Goal: Task Accomplishment & Management: Use online tool/utility

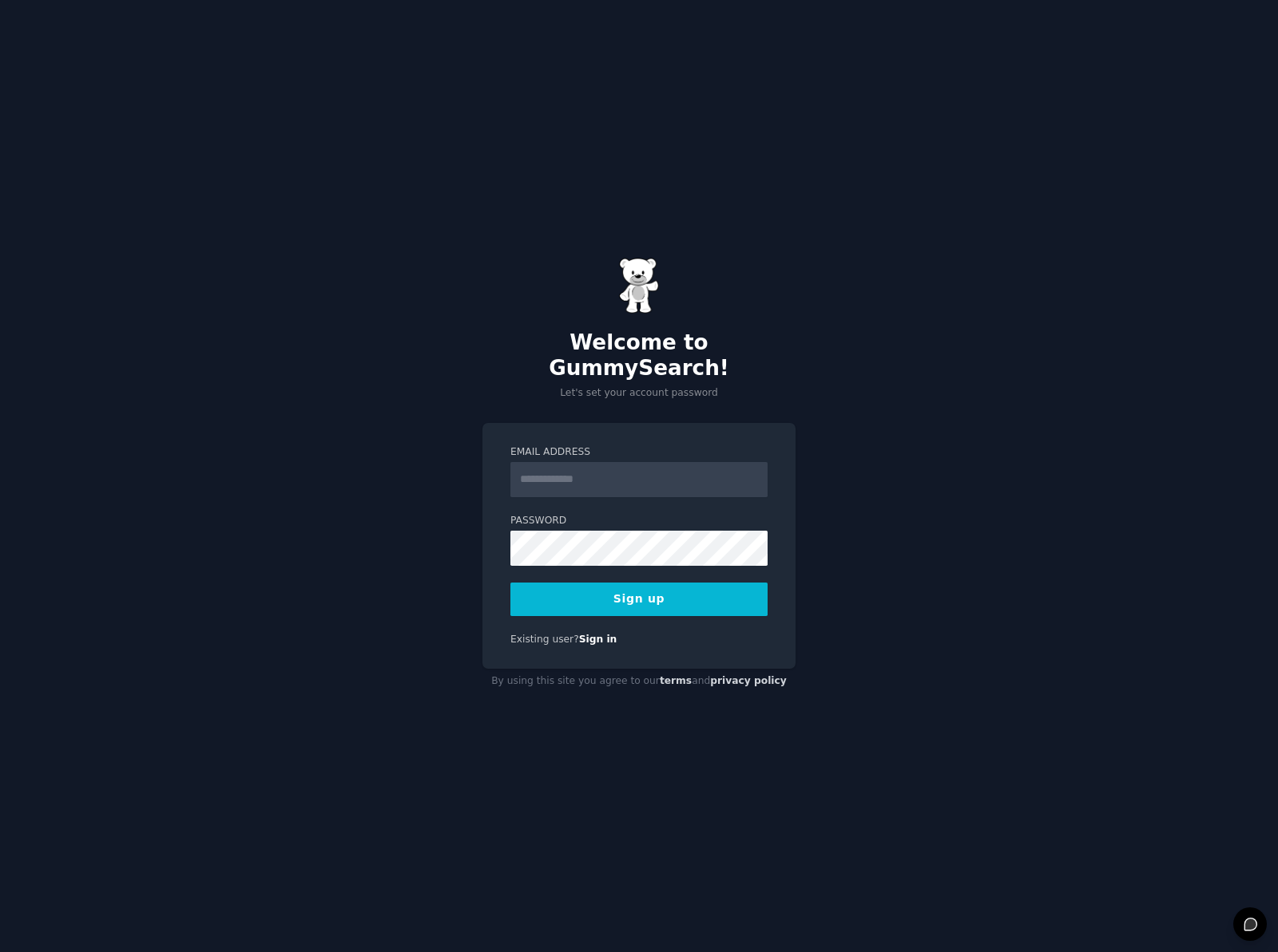
click at [574, 463] on input "Email Address" at bounding box center [639, 479] width 257 height 35
type input "**********"
click at [670, 590] on button "Sign up" at bounding box center [639, 599] width 257 height 34
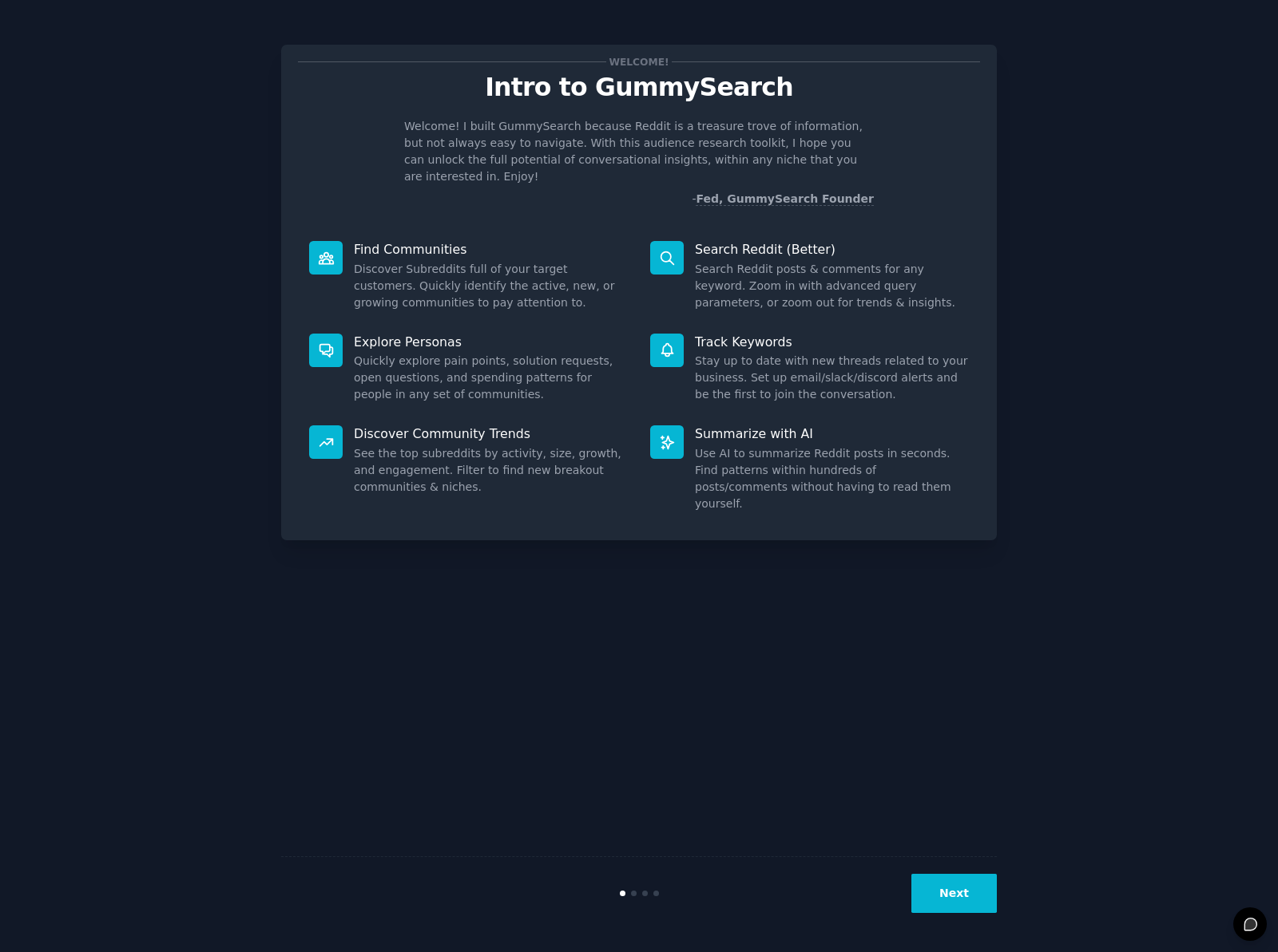
click at [1119, 171] on div "Welcome! Intro to GummySearch Welcome! I built GummySearch because Reddit is a …" at bounding box center [639, 476] width 1233 height 908
click at [961, 901] on button "Next" at bounding box center [953, 894] width 85 height 39
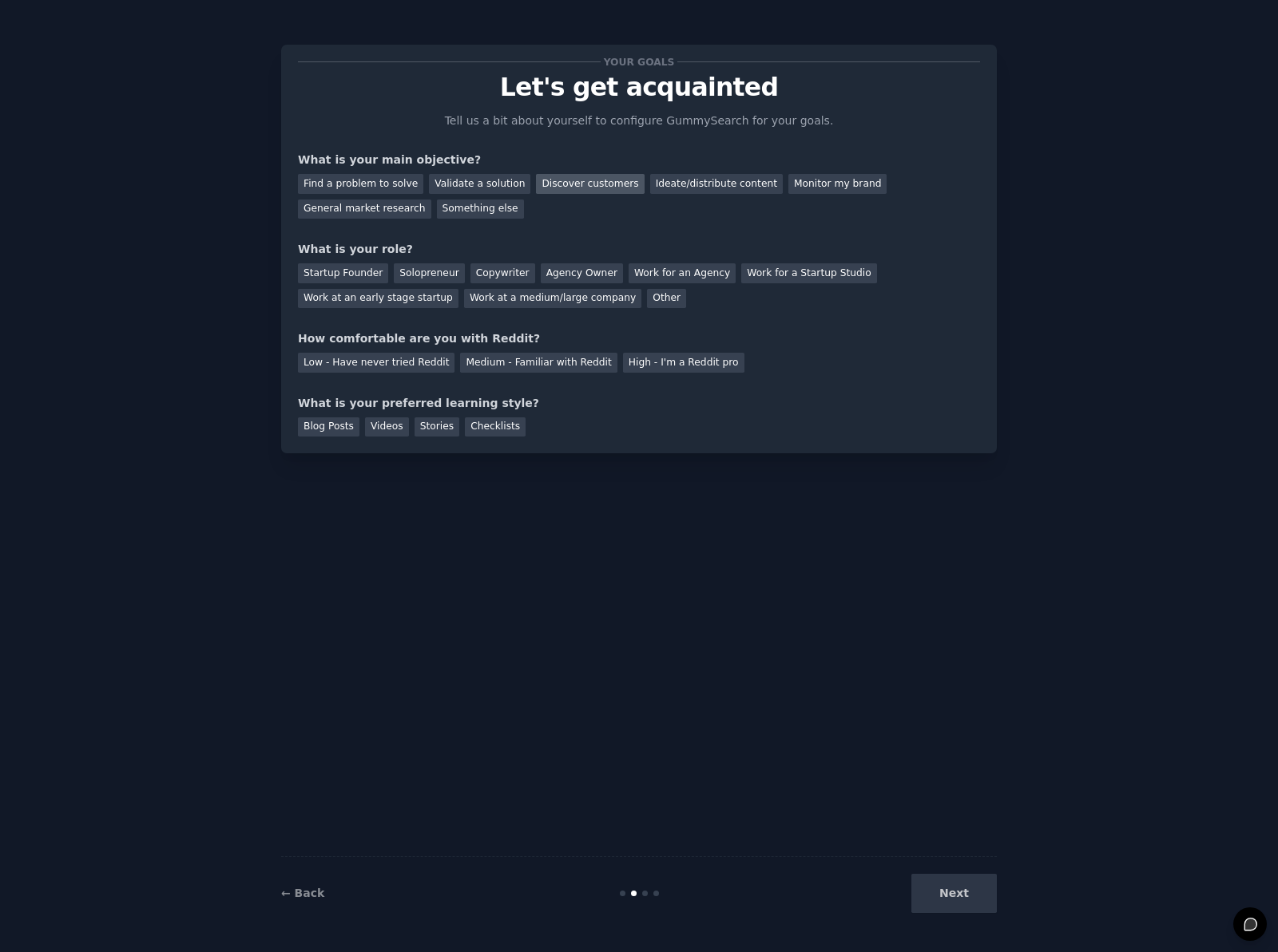
click at [585, 182] on div "Discover customers" at bounding box center [589, 184] width 108 height 20
click at [329, 272] on div "Startup Founder" at bounding box center [342, 273] width 90 height 20
click at [528, 362] on div "Medium - Familiar with Reddit" at bounding box center [538, 362] width 157 height 20
click at [387, 427] on div "Videos" at bounding box center [387, 427] width 44 height 20
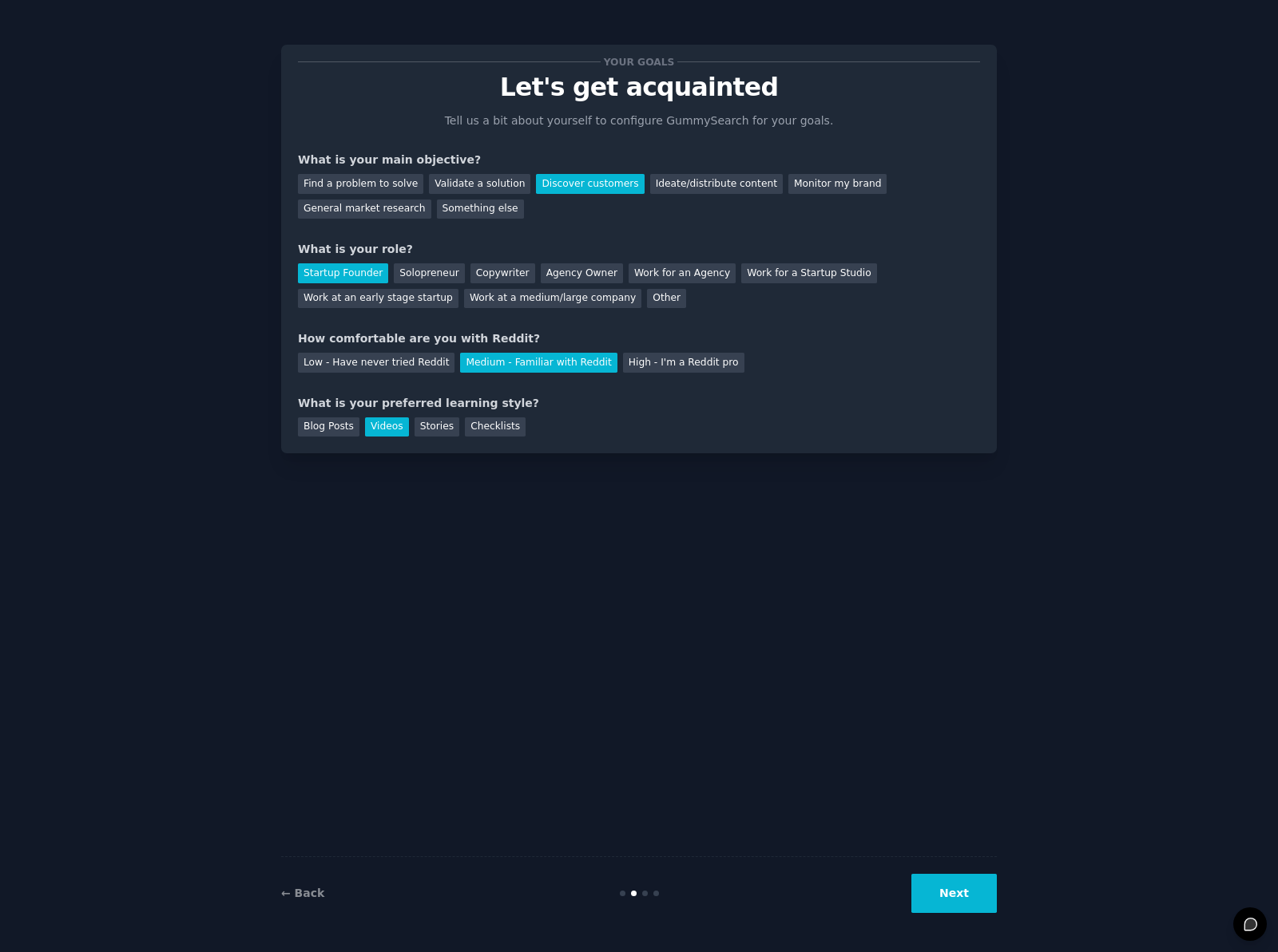
click at [966, 899] on button "Next" at bounding box center [953, 894] width 85 height 39
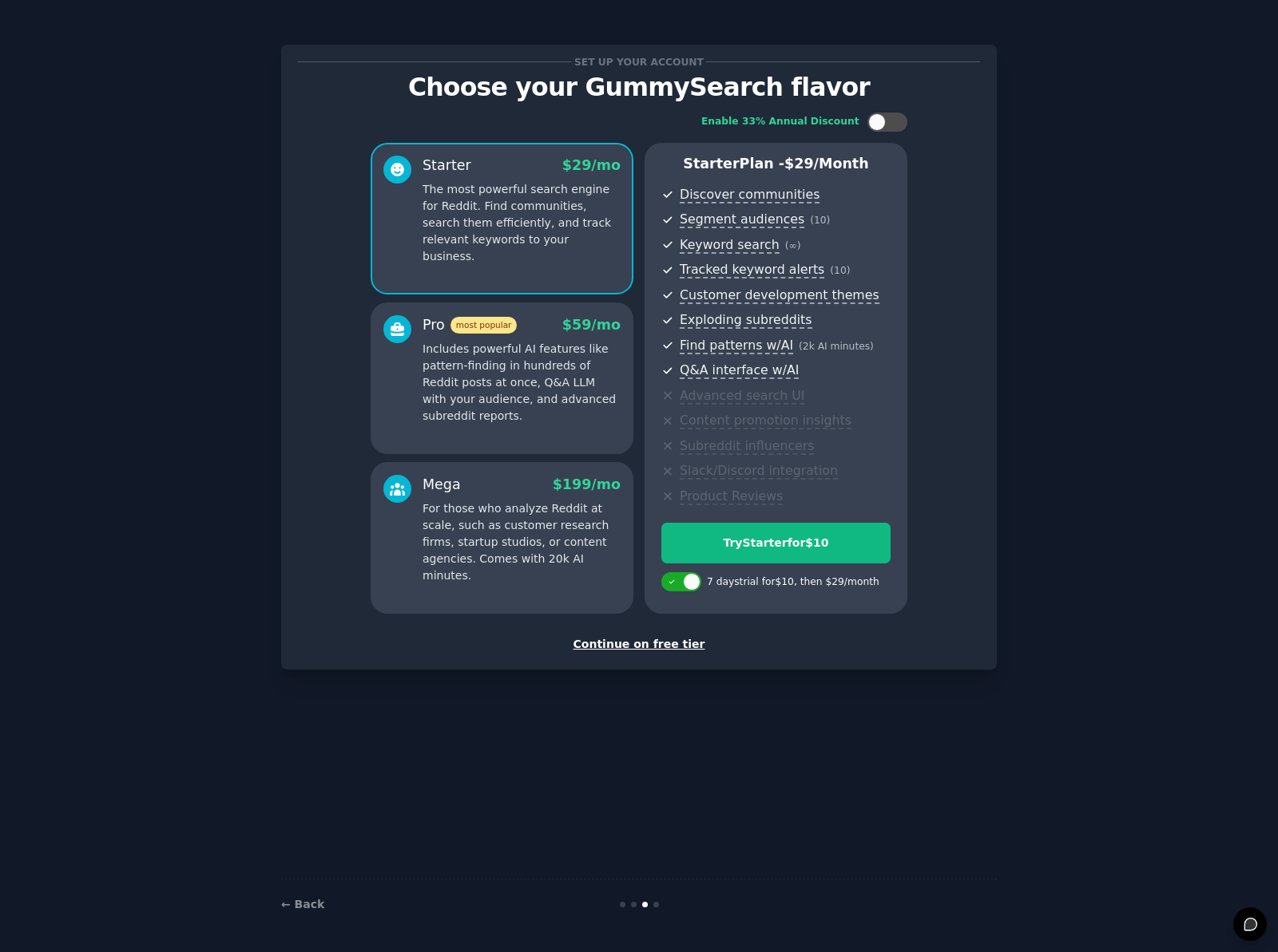
click at [631, 645] on div "Continue on free tier" at bounding box center [638, 644] width 682 height 17
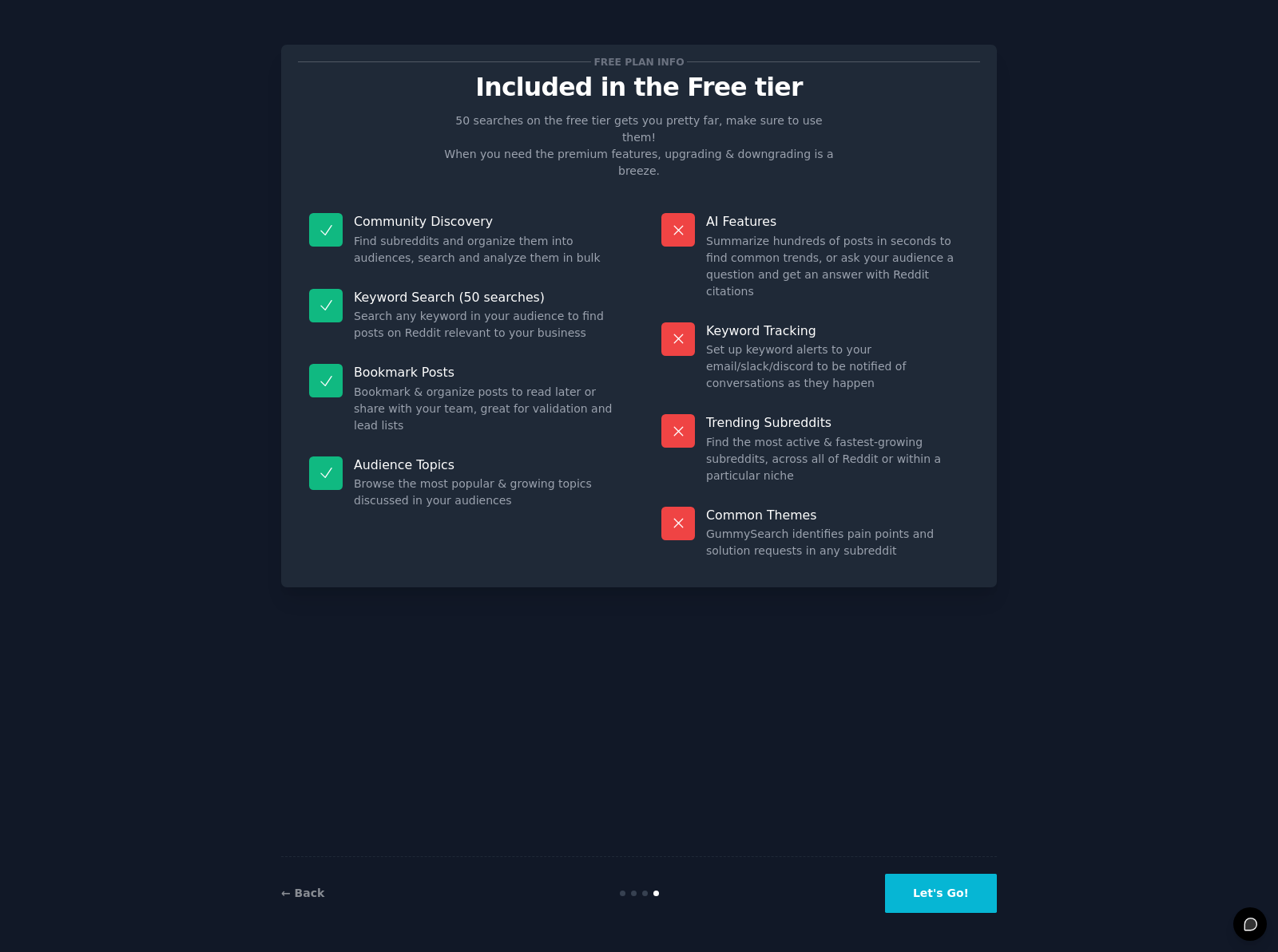
click at [938, 896] on button "Let's Go!" at bounding box center [940, 894] width 112 height 39
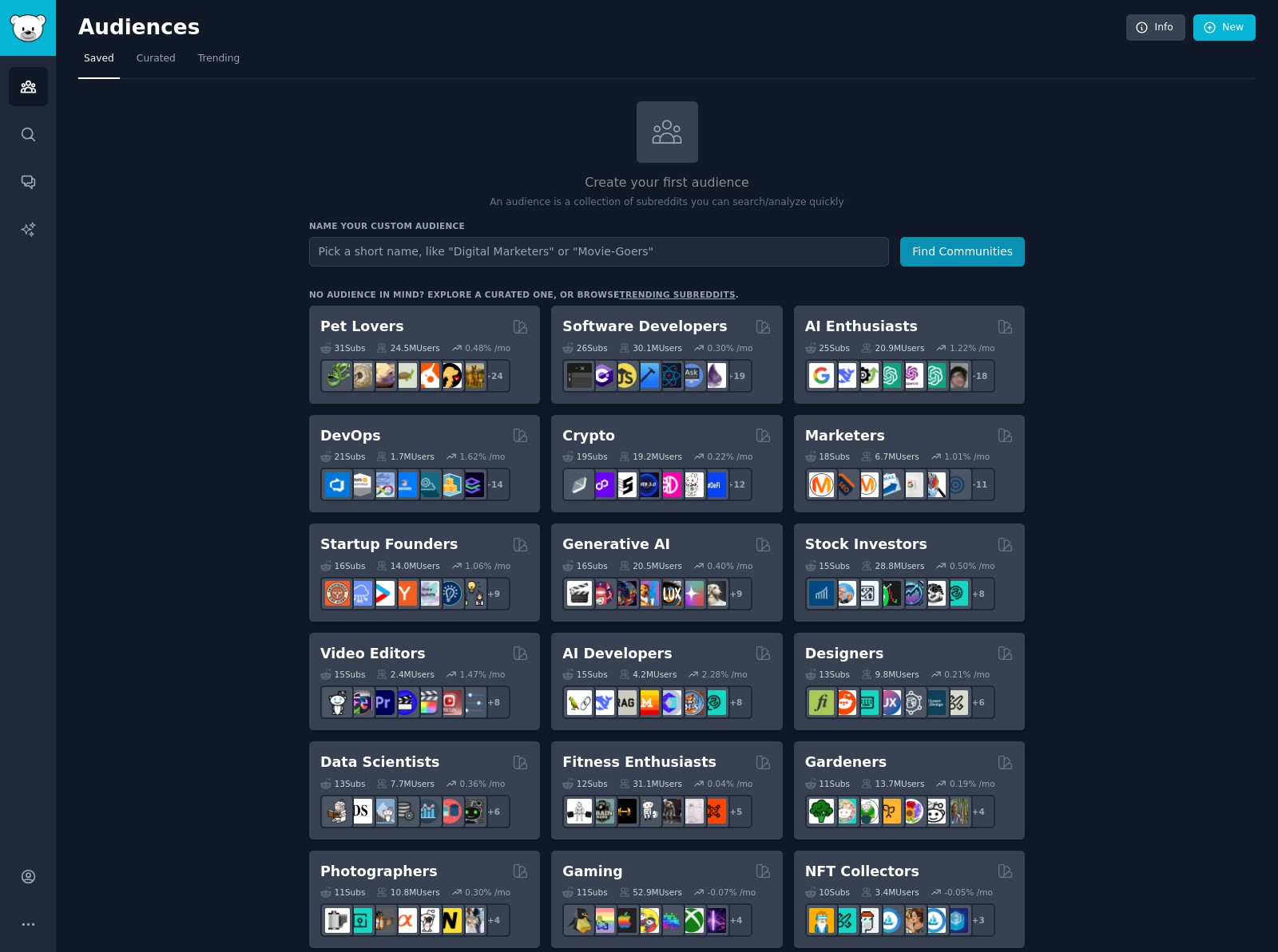
click at [400, 249] on input "text" at bounding box center [599, 251] width 580 height 29
type input "Startup Founder"
click at [948, 249] on button "Find Communities" at bounding box center [962, 251] width 125 height 29
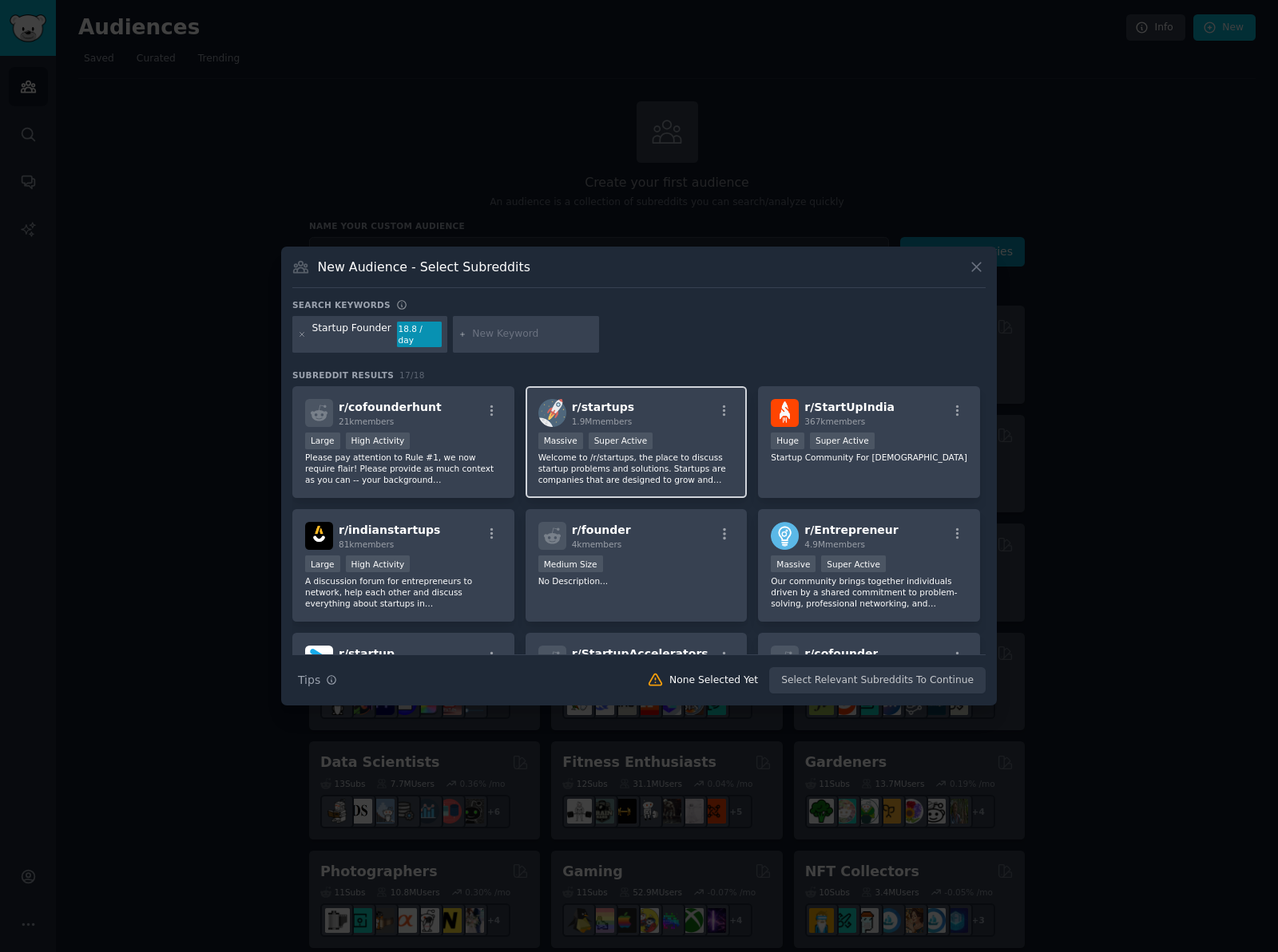
click at [601, 466] on p "Welcome to /r/startups, the place to discuss startup problems and solutions. St…" at bounding box center [636, 469] width 196 height 34
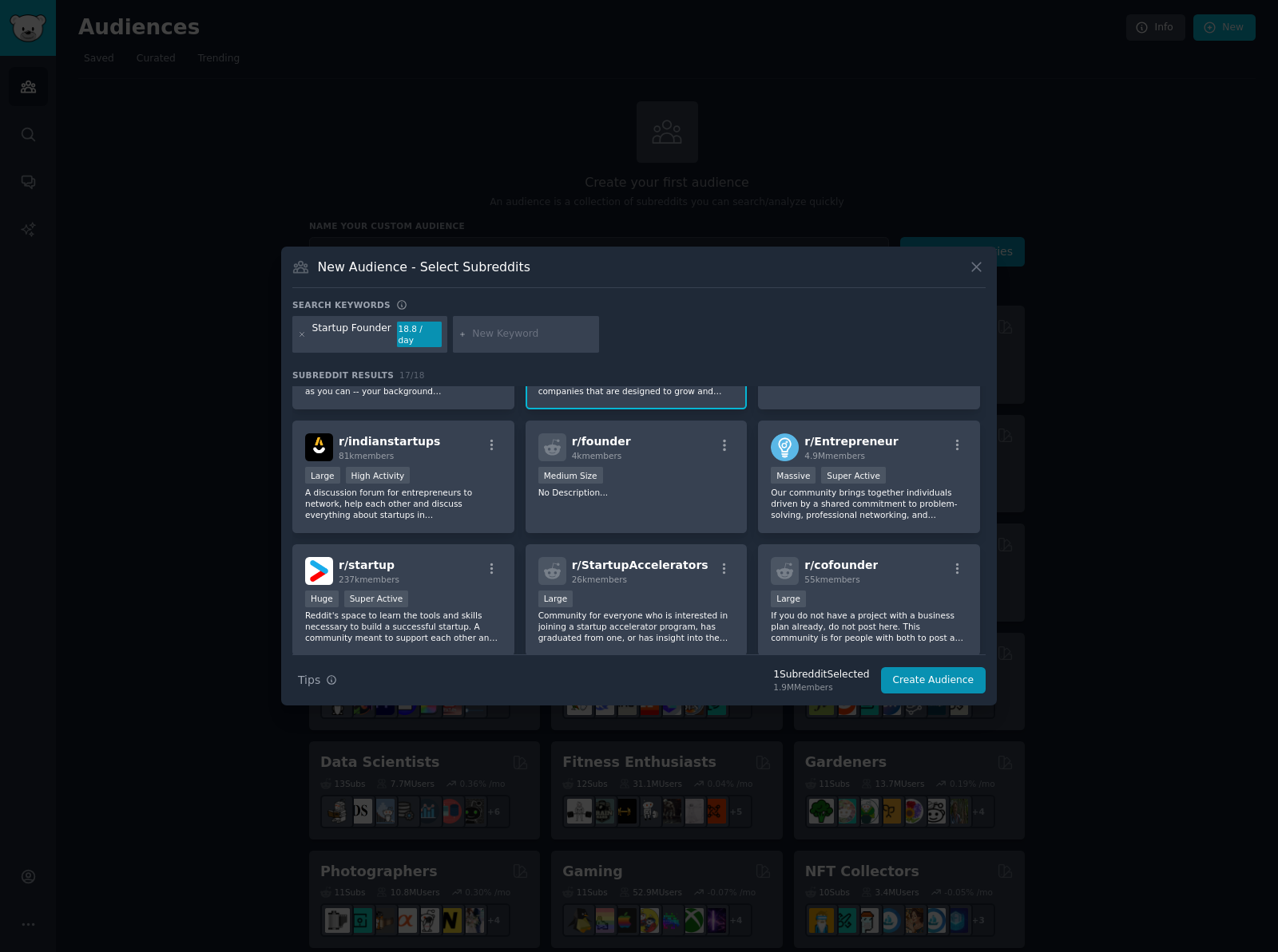
scroll to position [114, 0]
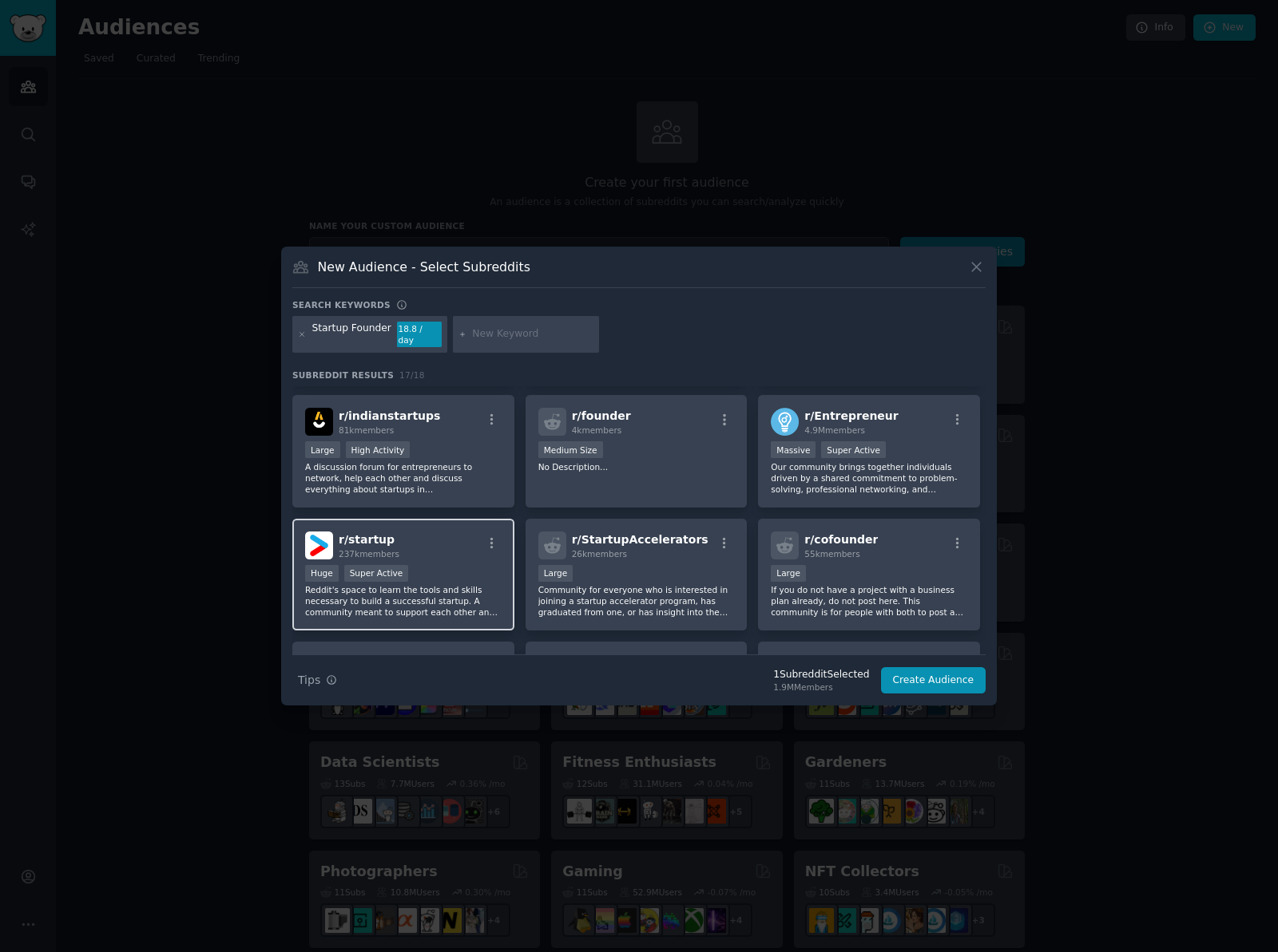
click at [440, 603] on p "Reddit's space to learn the tools and skills necessary to build a successful st…" at bounding box center [403, 601] width 196 height 34
click at [637, 602] on p "Community for everyone who is interested in joining a startup accelerator progr…" at bounding box center [636, 601] width 196 height 34
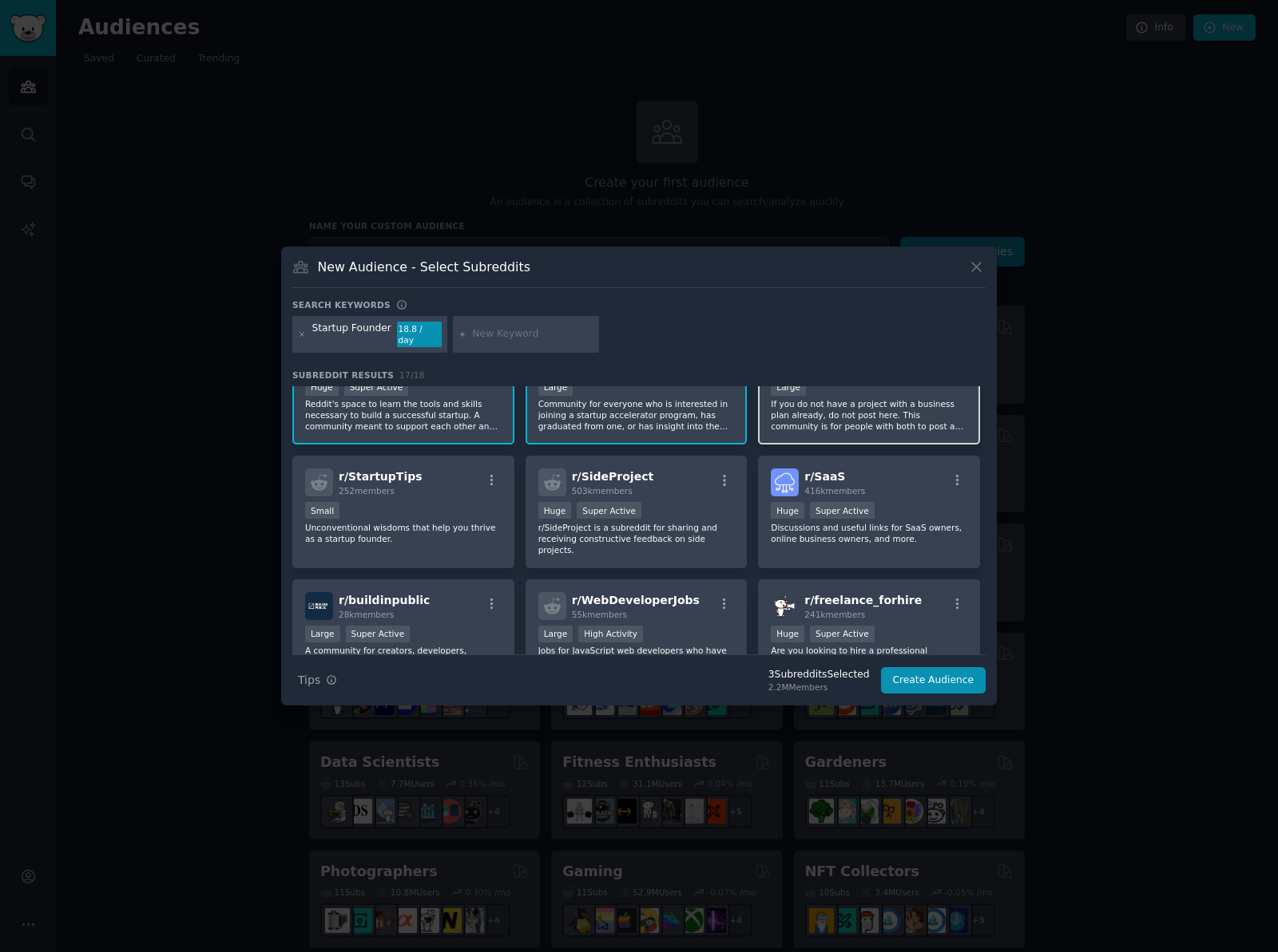
scroll to position [299, 0]
click at [775, 543] on div "r/ SaaS 416k members Huge Super Active Discussions and useful links for SaaS ow…" at bounding box center [869, 513] width 222 height 113
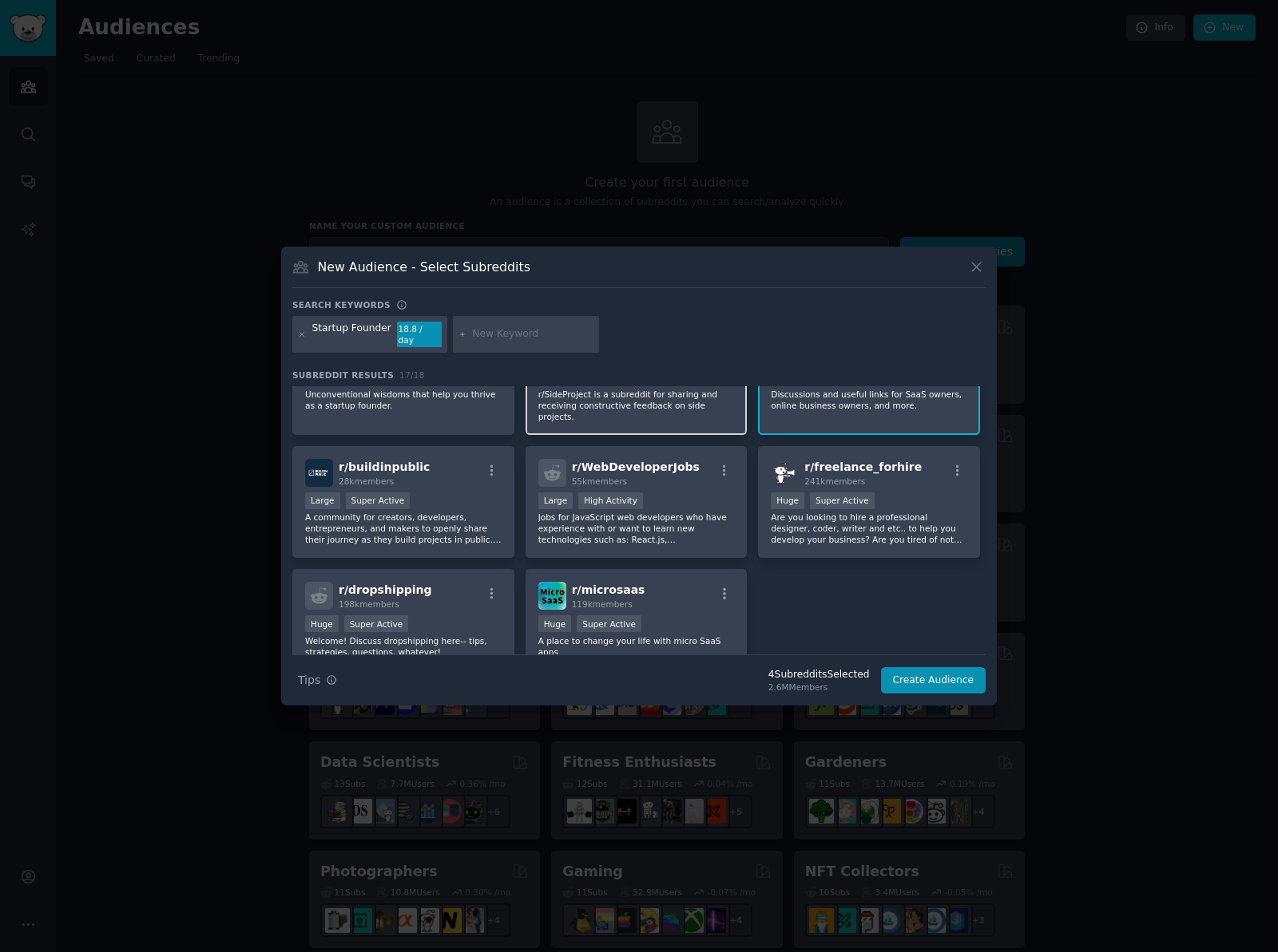
scroll to position [464, 0]
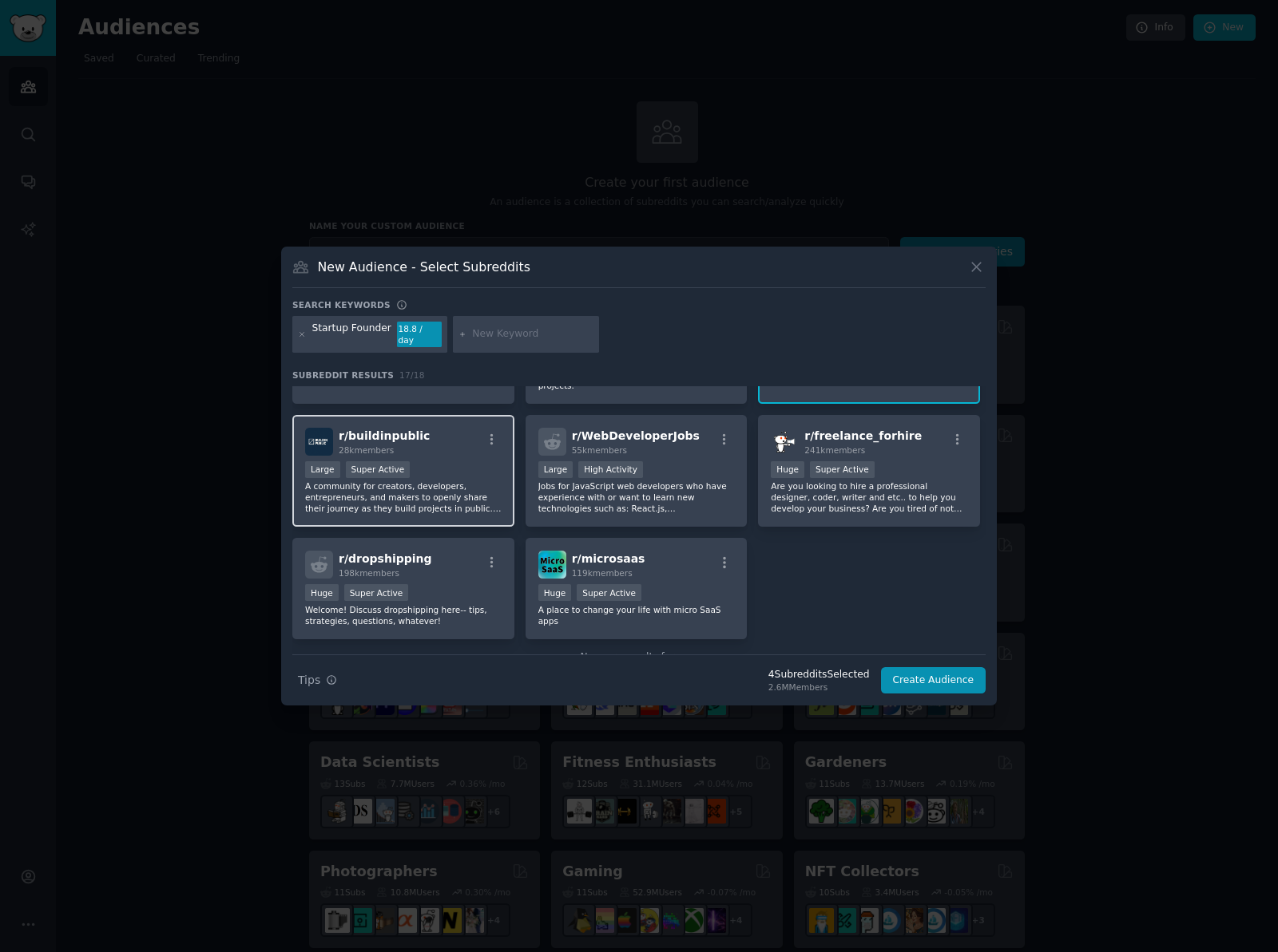
click at [382, 493] on p "A community for creators, developers, entrepreneurs, and makers to openly share…" at bounding box center [403, 497] width 196 height 34
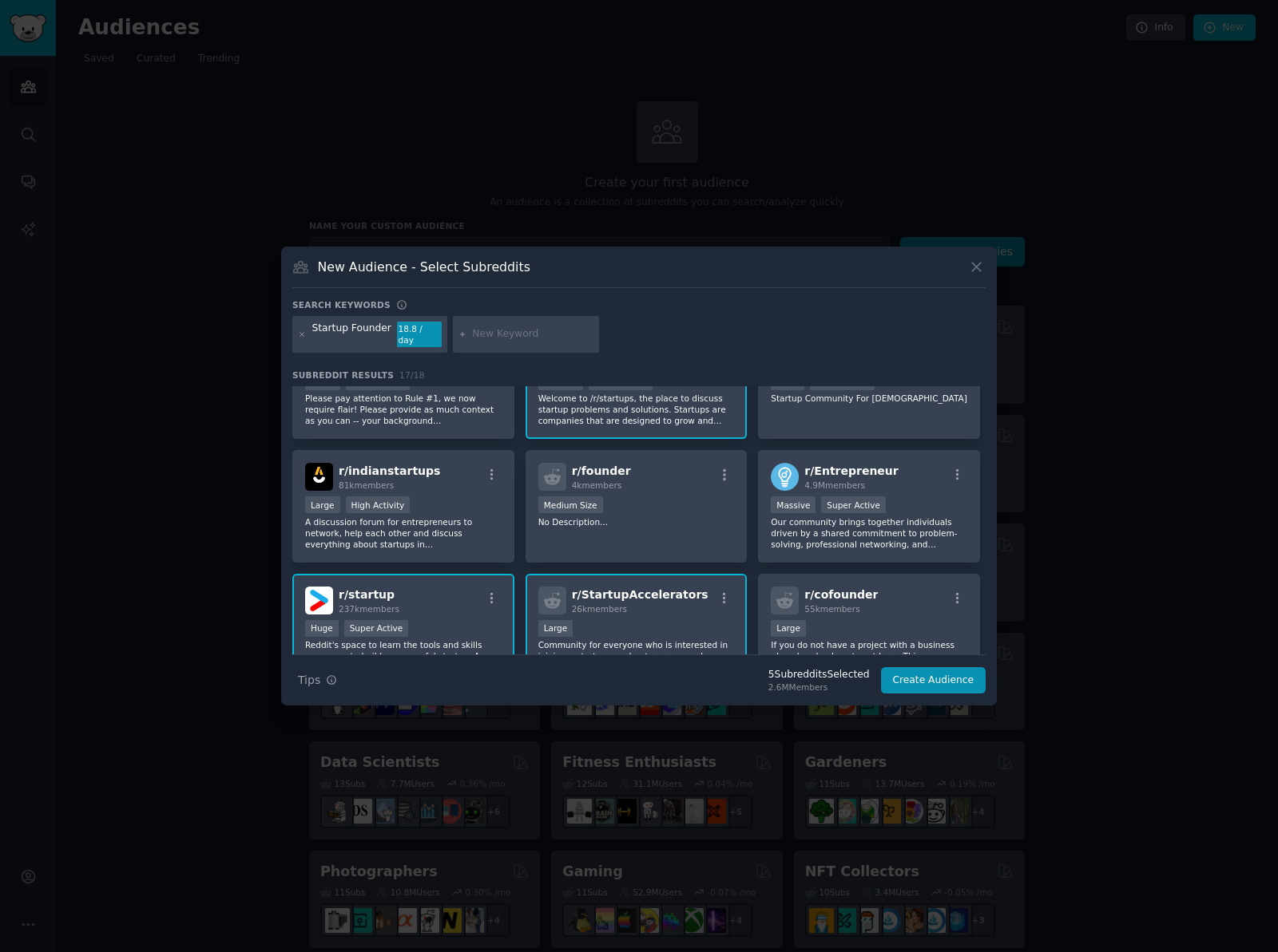
scroll to position [0, 0]
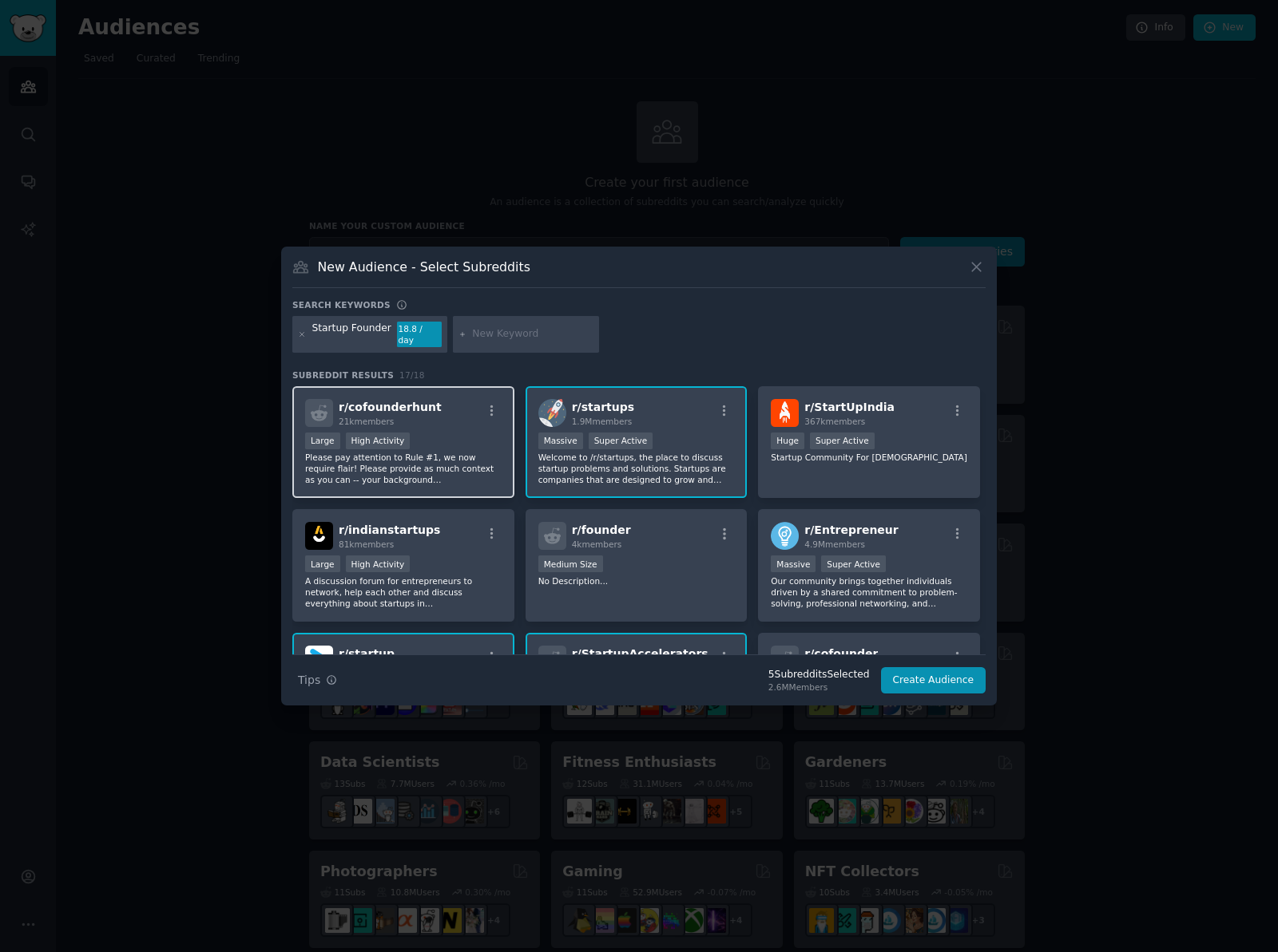
click at [371, 463] on p "Please pay attention to Rule #1, we now require flair! Please provide as much c…" at bounding box center [403, 469] width 196 height 34
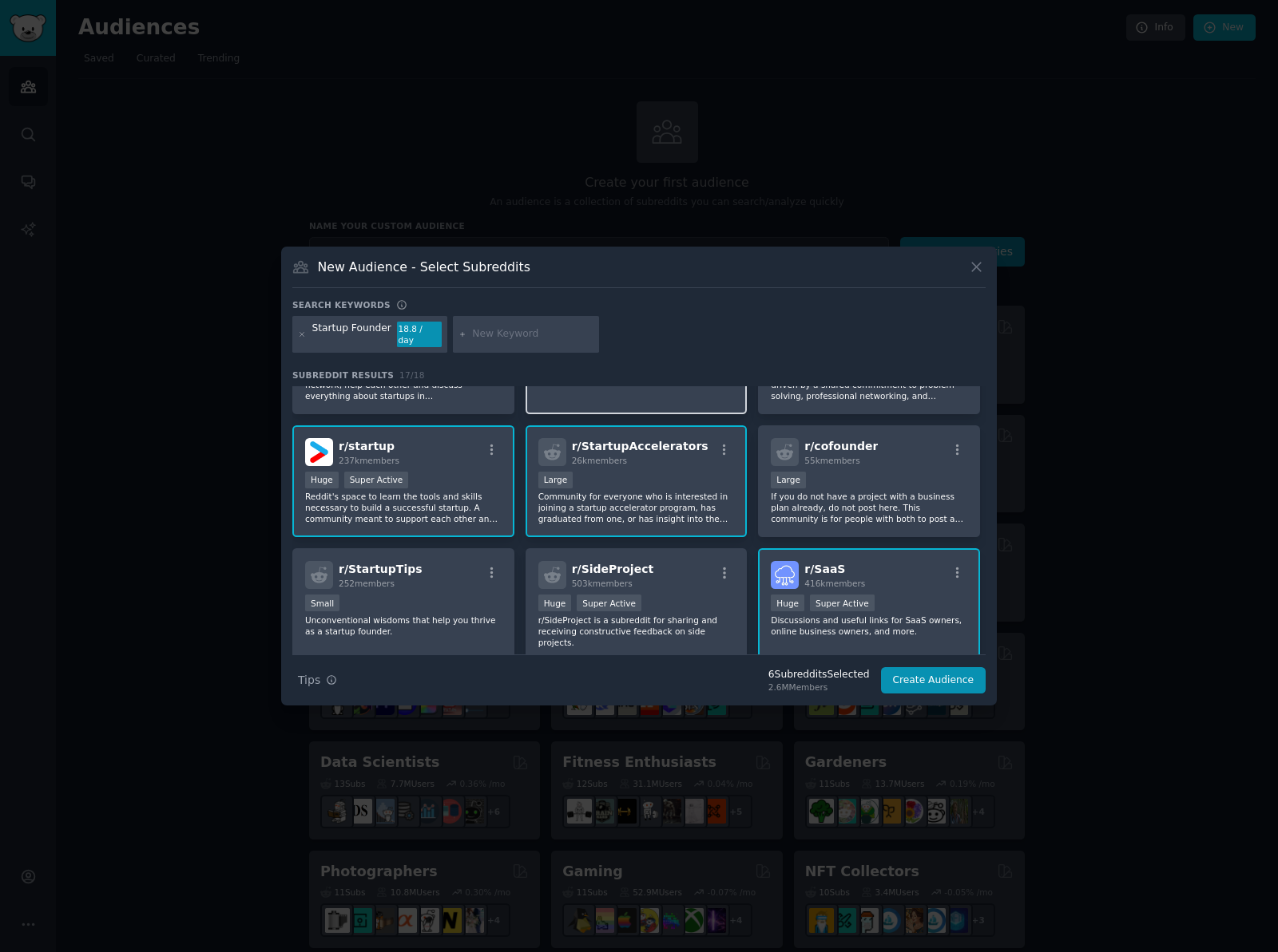
scroll to position [228, 0]
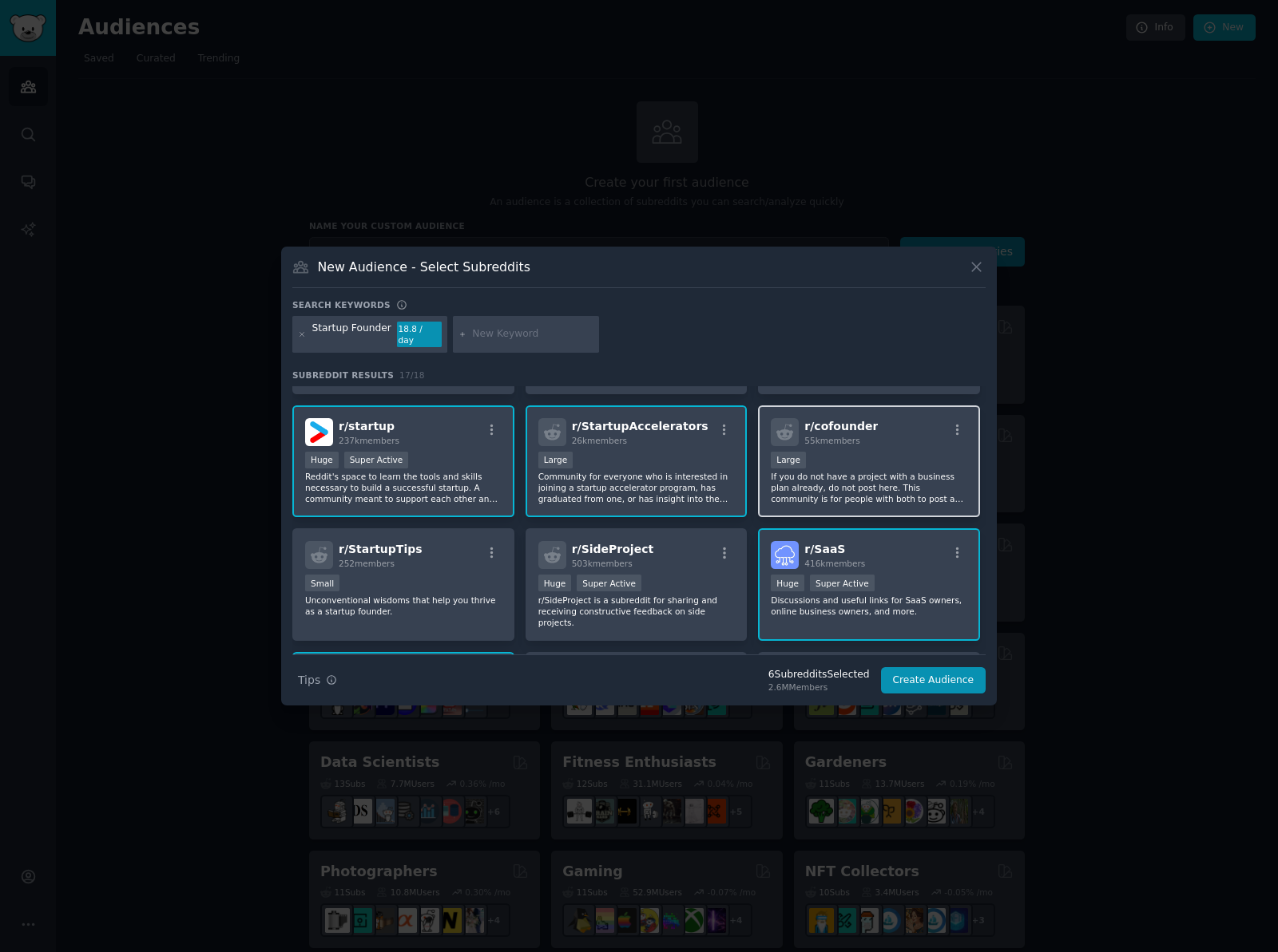
click at [802, 478] on p "If you do not have a project with a business plan already, do not post here. Th…" at bounding box center [868, 488] width 196 height 34
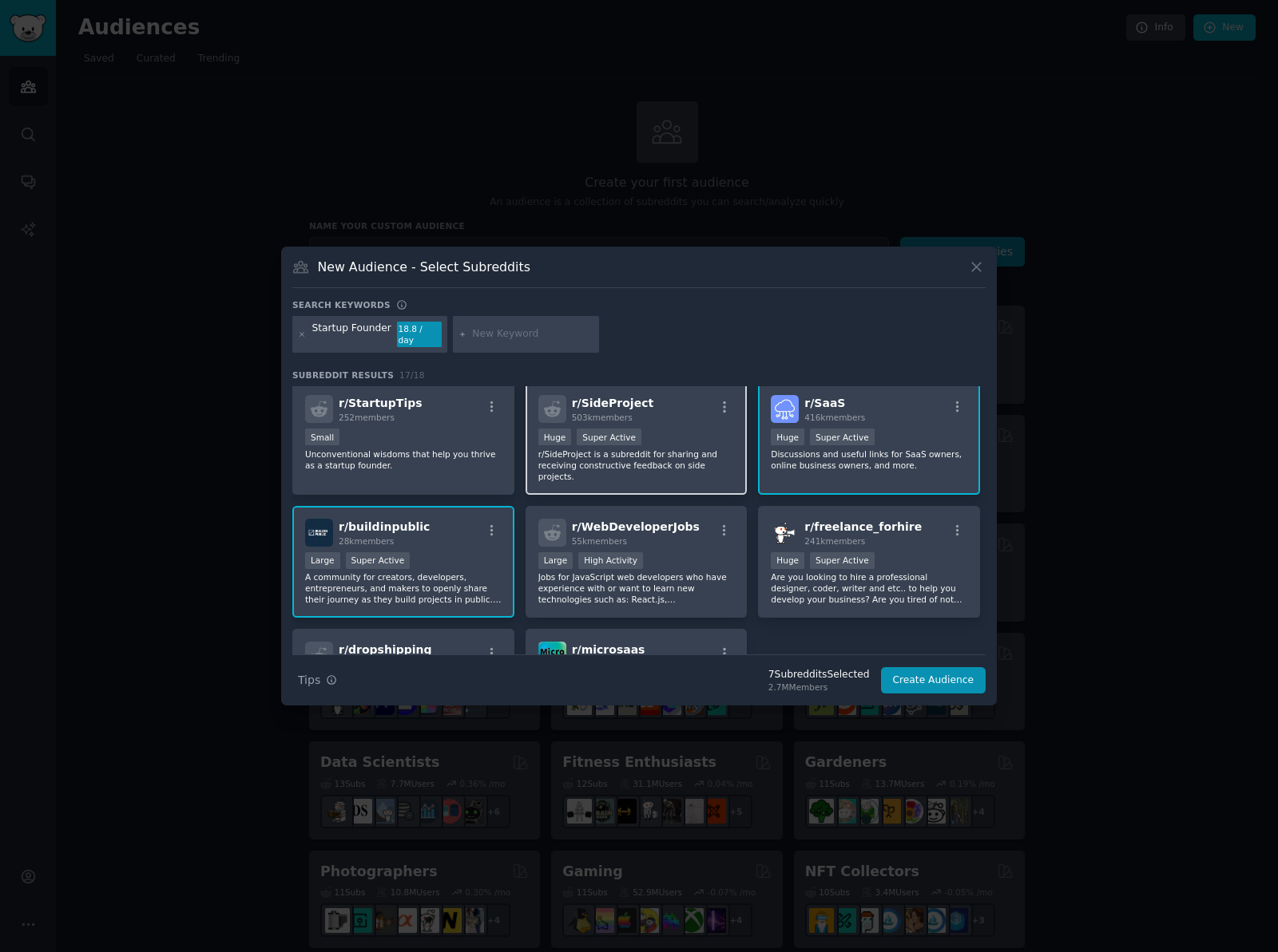
scroll to position [394, 0]
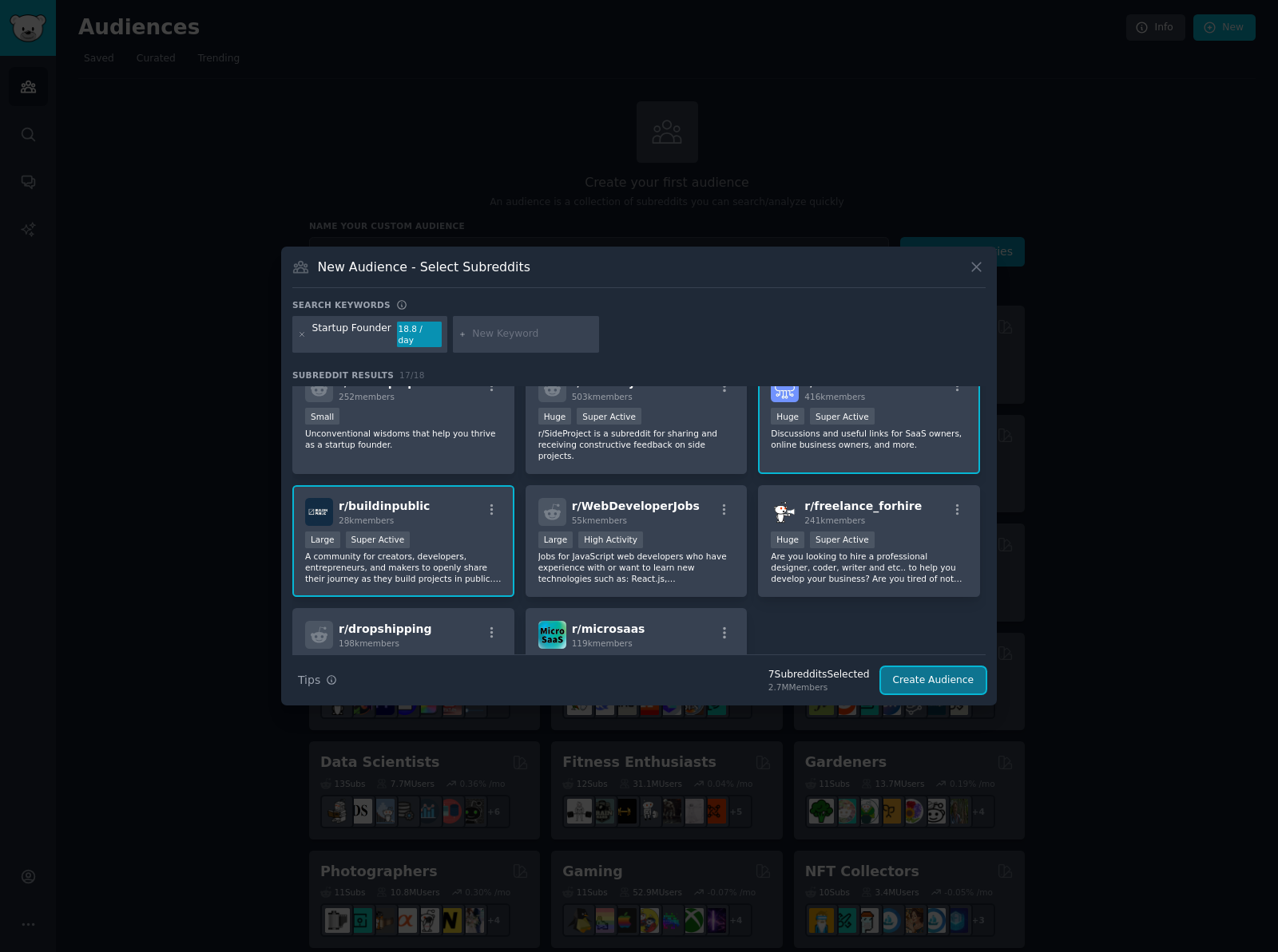
click at [940, 673] on button "Create Audience" at bounding box center [934, 681] width 105 height 27
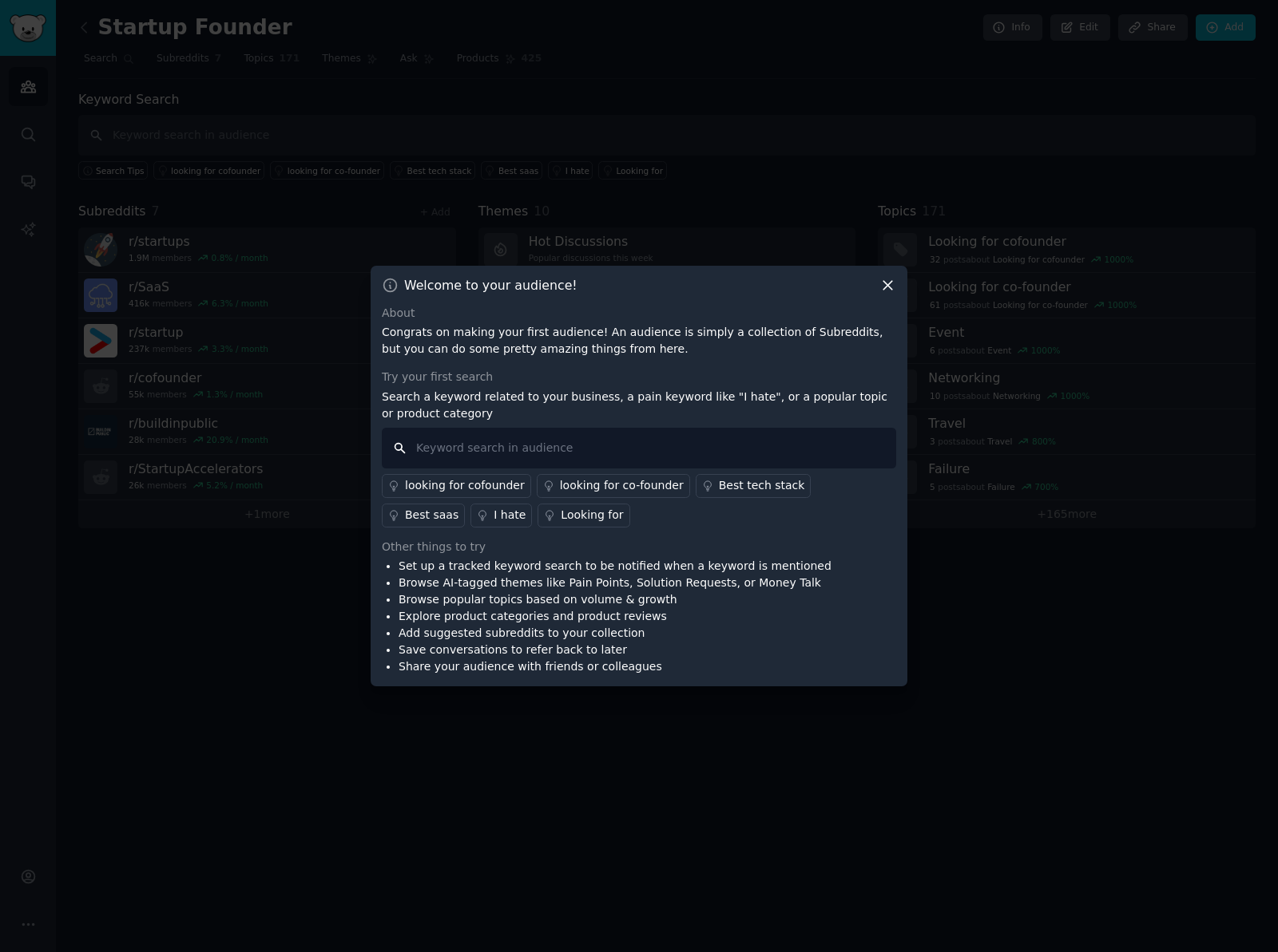
click at [486, 443] on input "text" at bounding box center [639, 447] width 514 height 40
type input "Pitch VC"
click at [514, 441] on input "Pitch VC" at bounding box center [639, 447] width 514 height 40
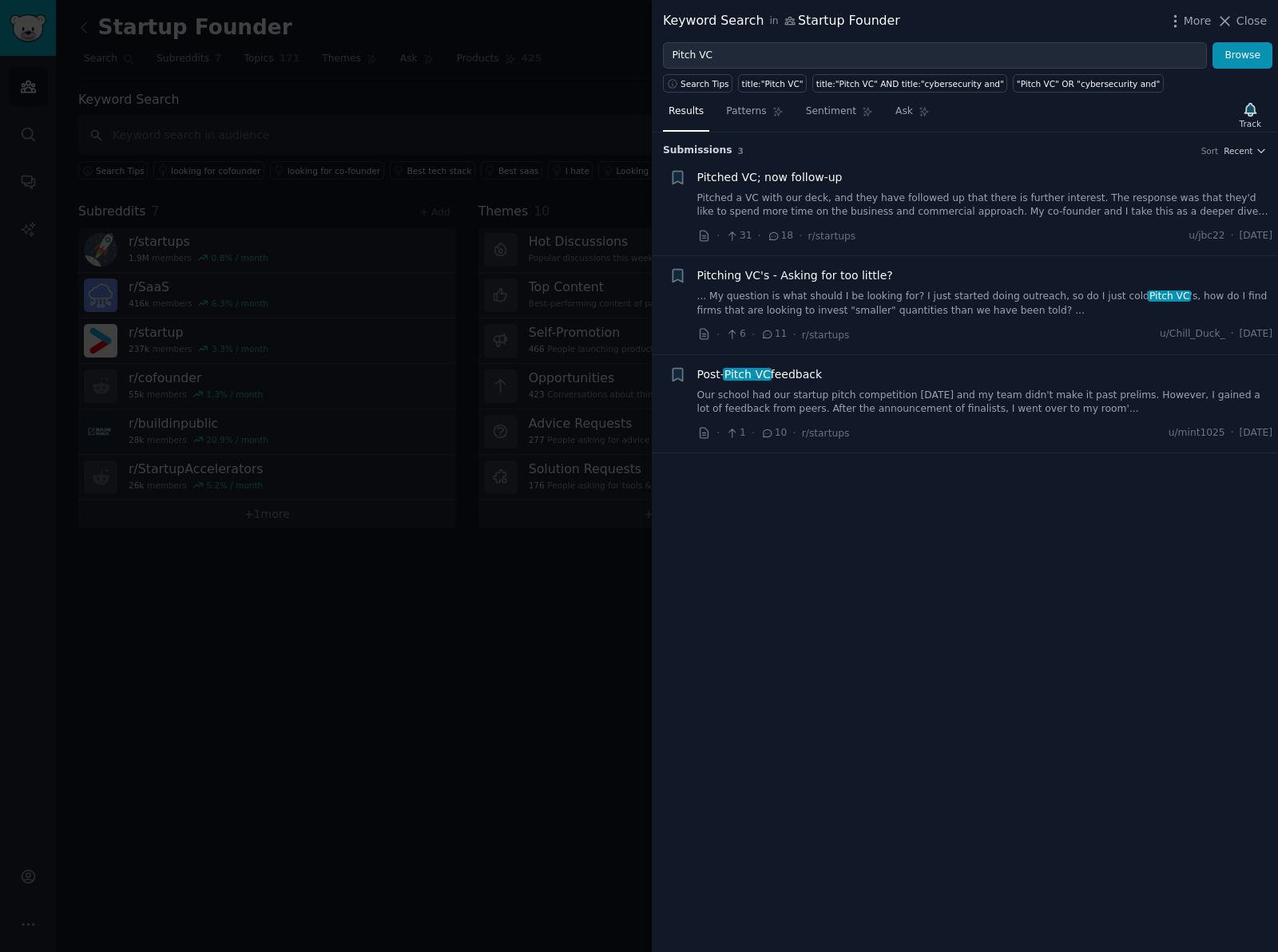
click at [546, 115] on div at bounding box center [639, 476] width 1278 height 952
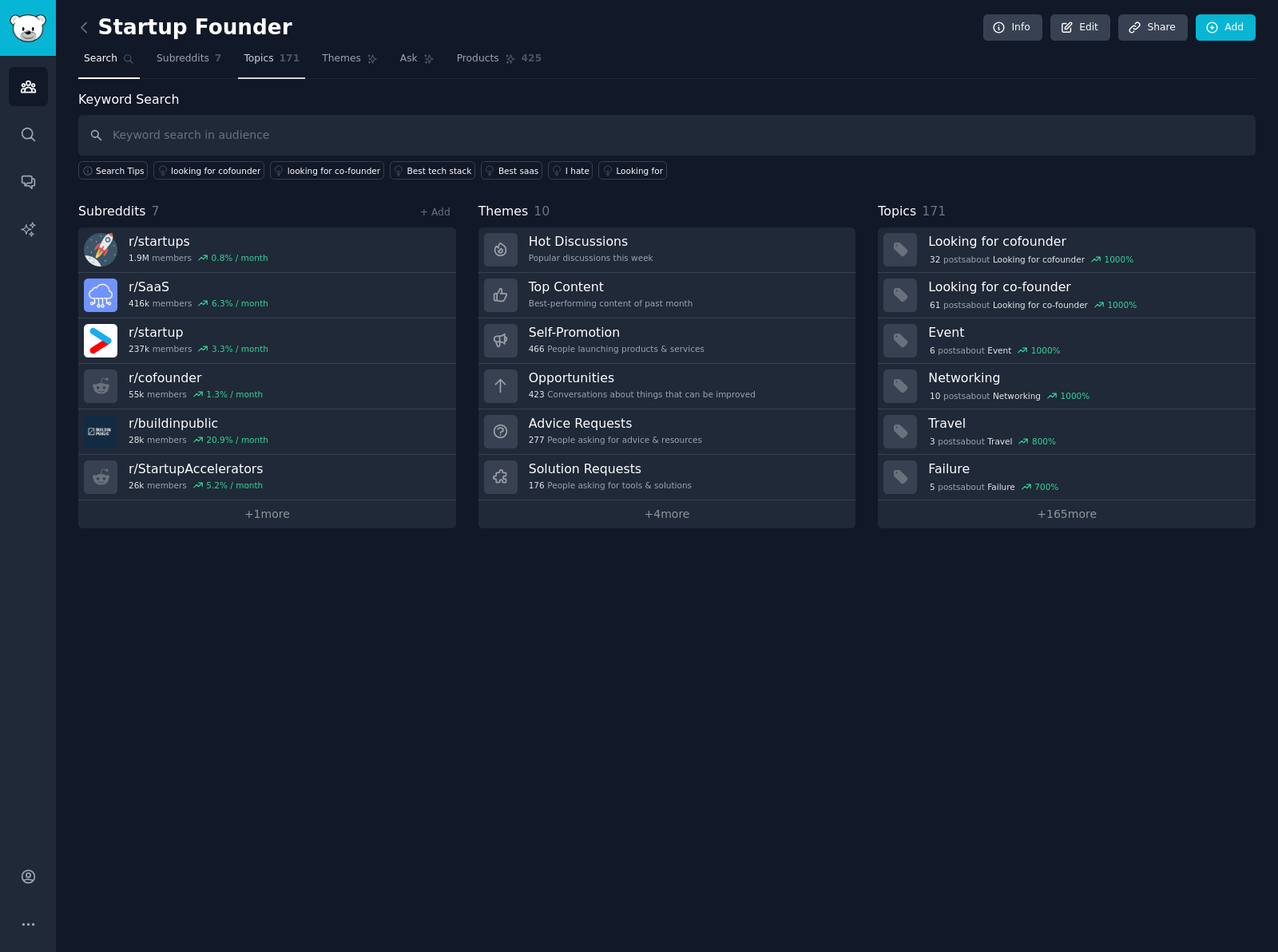
click at [266, 59] on span "Topics" at bounding box center [258, 58] width 29 height 14
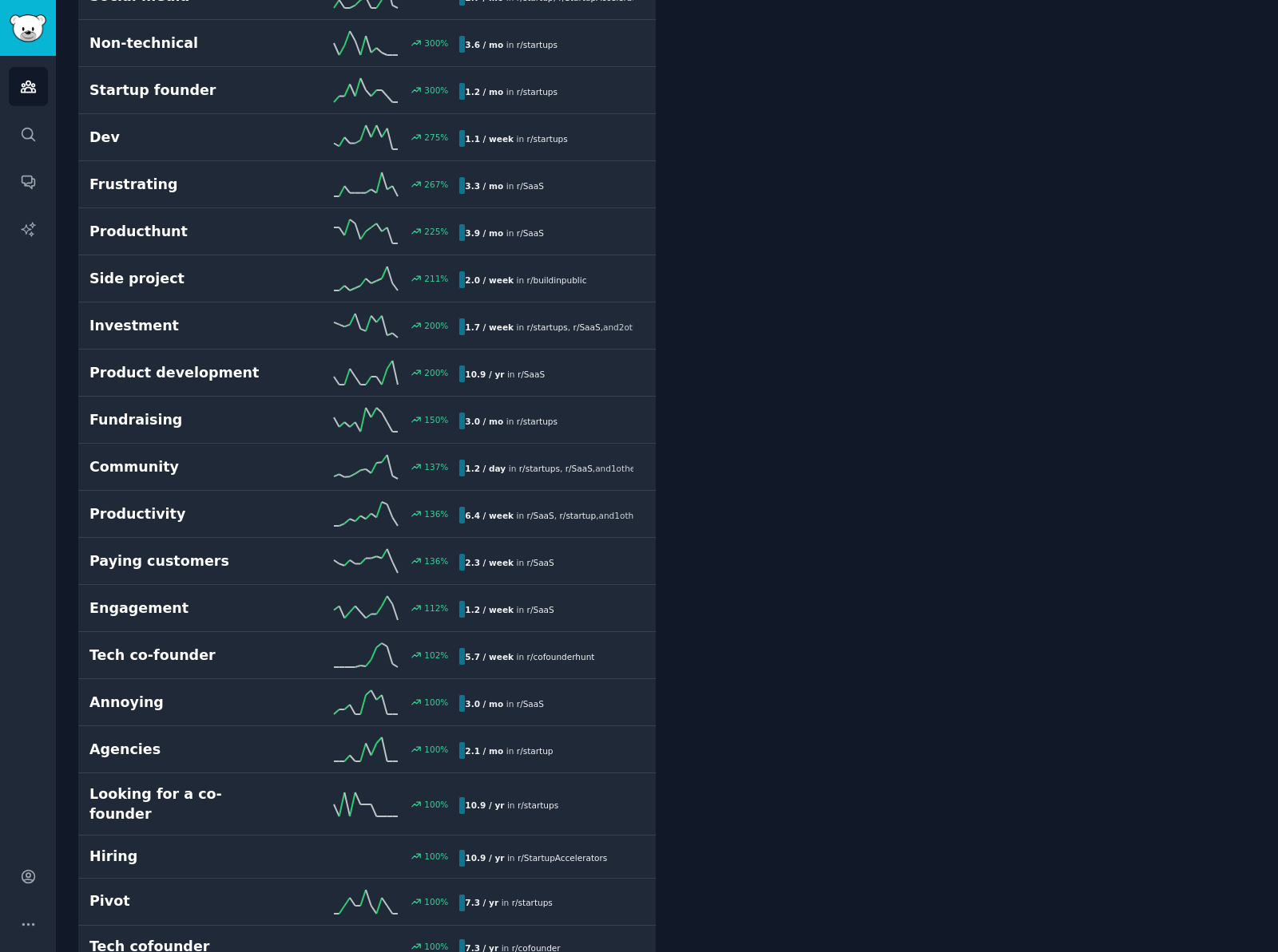
scroll to position [690, 0]
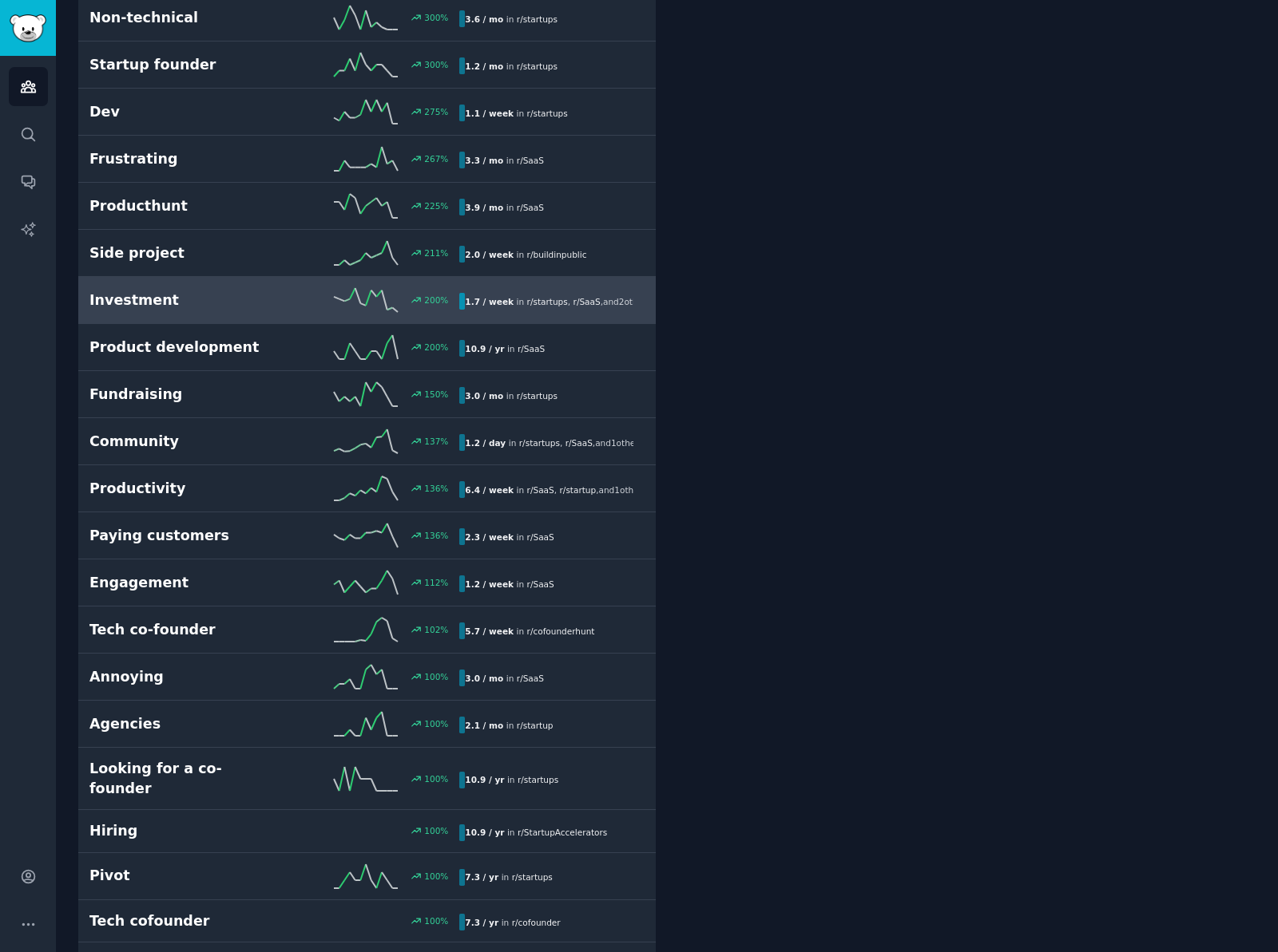
click at [223, 294] on h2 "Investment" at bounding box center [181, 300] width 185 height 20
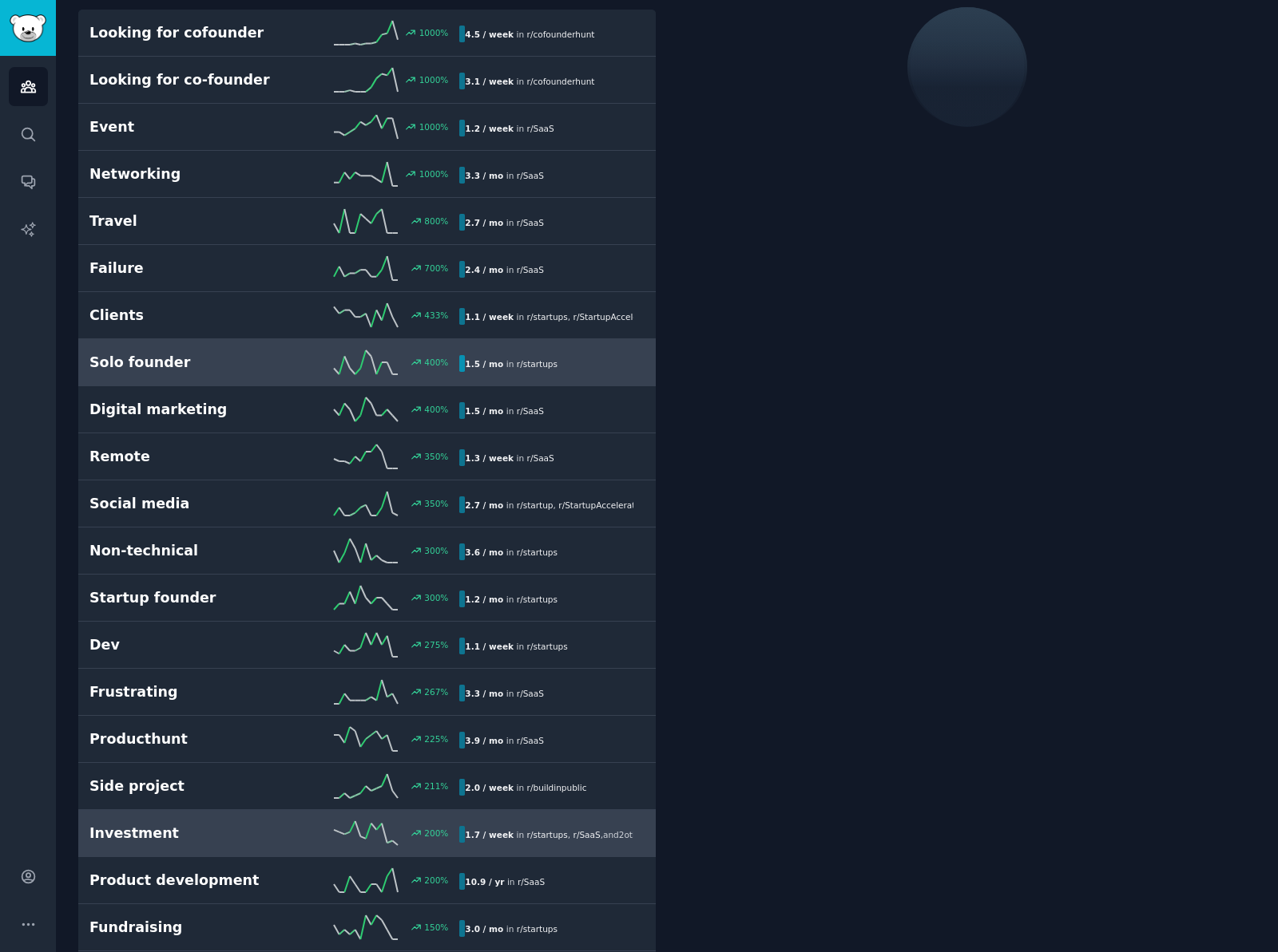
scroll to position [90, 0]
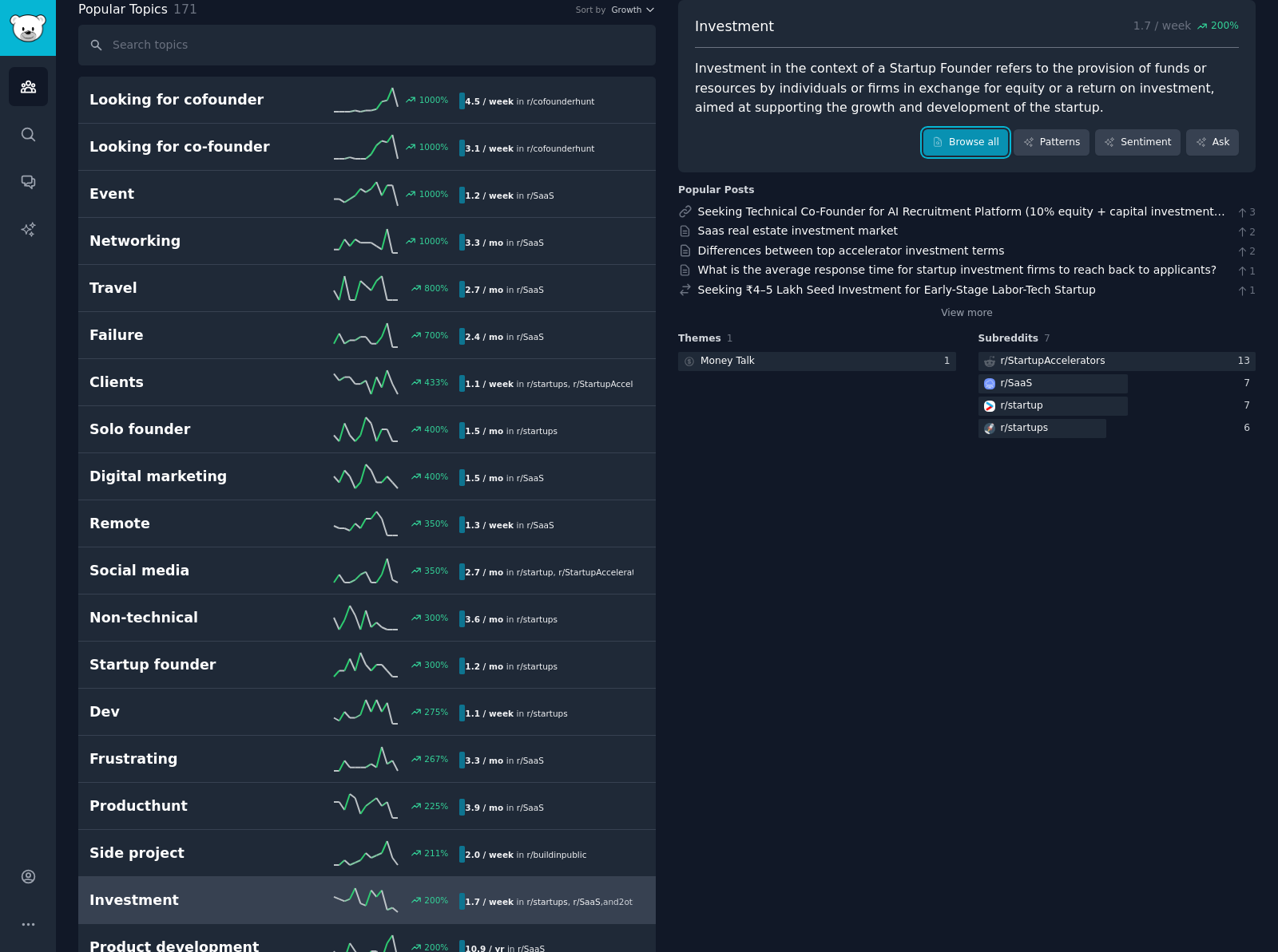
click at [981, 144] on link "Browse all" at bounding box center [966, 143] width 85 height 27
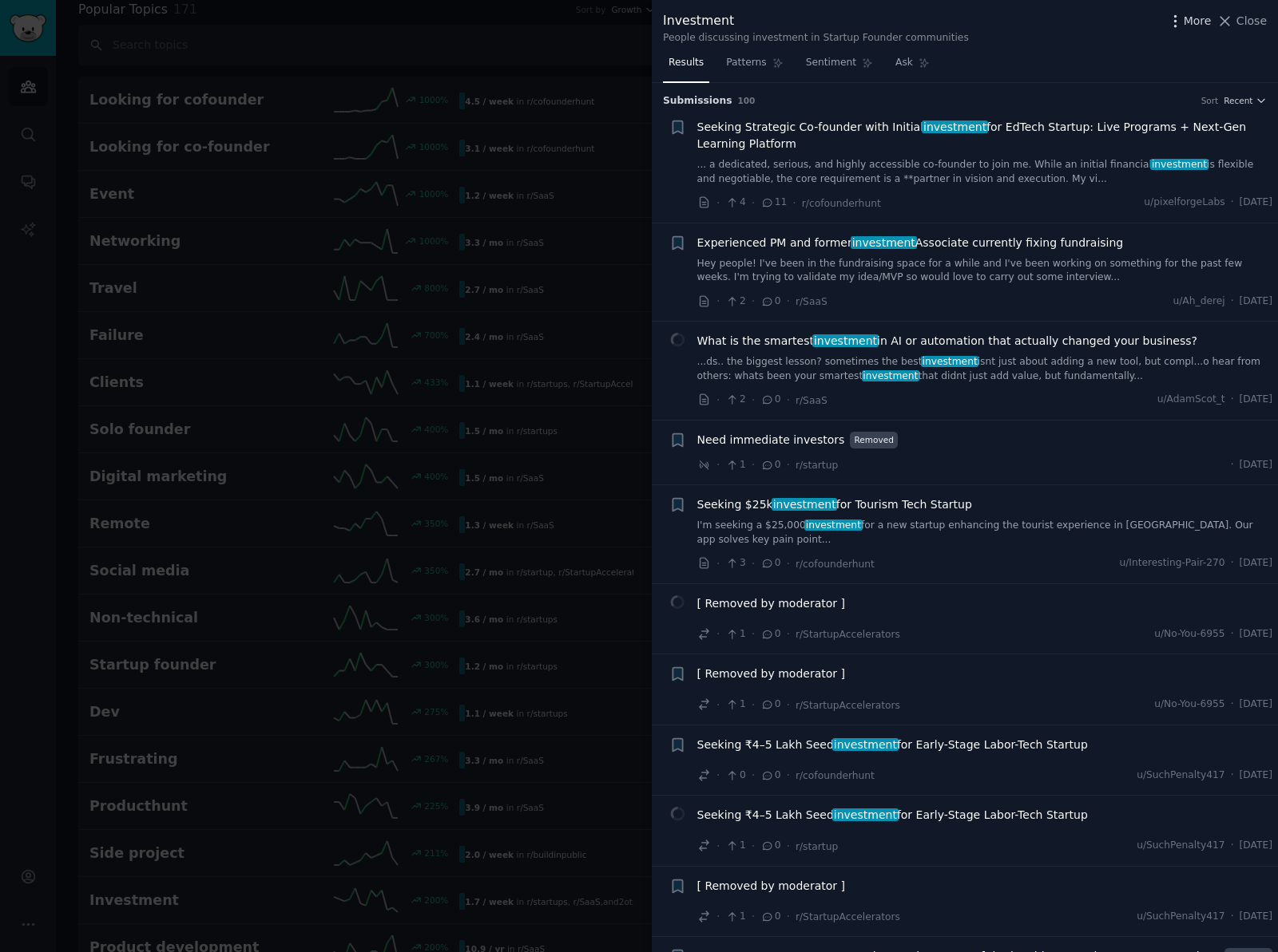
click at [1183, 21] on icon "button" at bounding box center [1176, 22] width 17 height 17
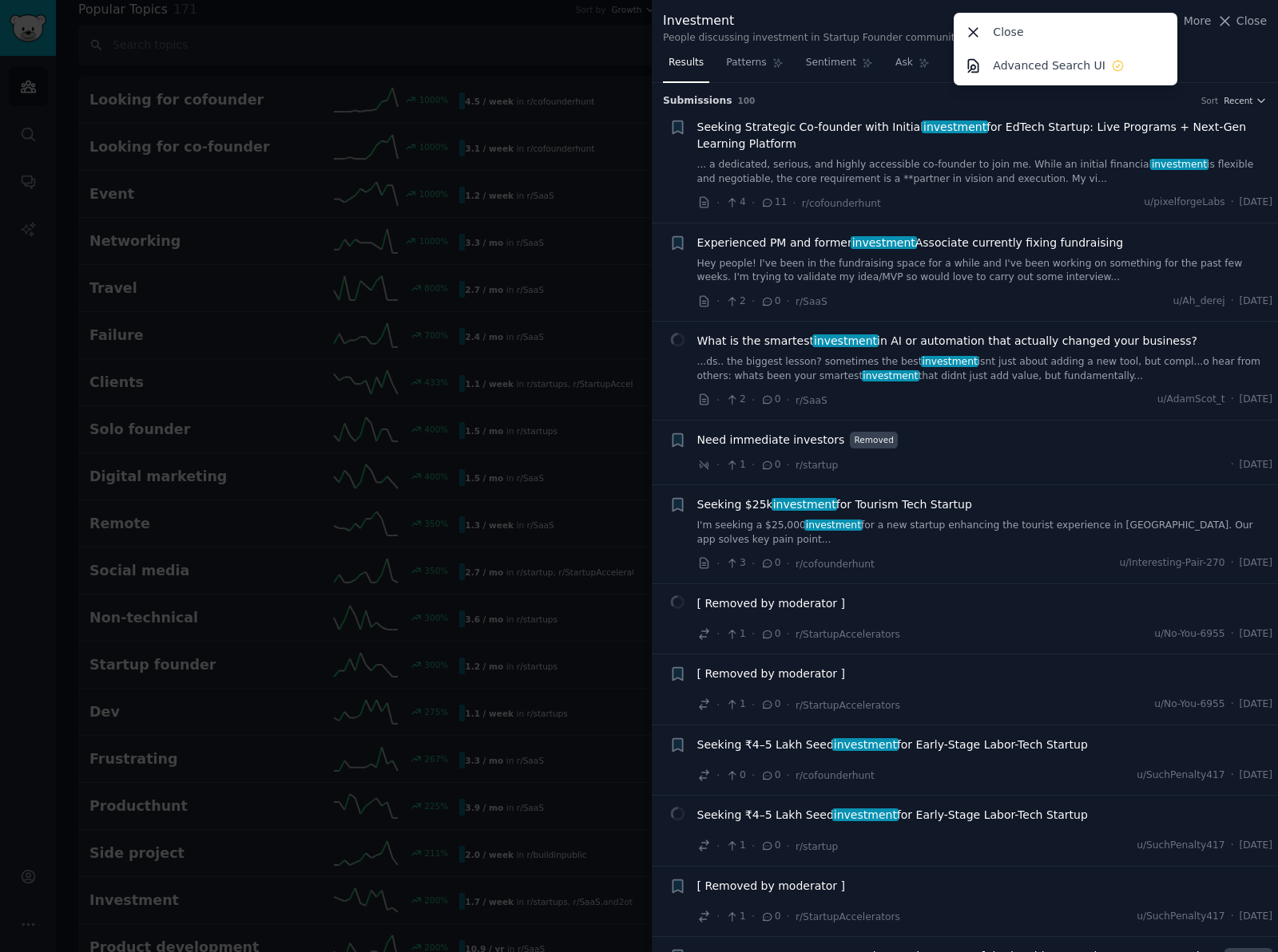
click at [1244, 24] on span "Close" at bounding box center [1252, 22] width 30 height 17
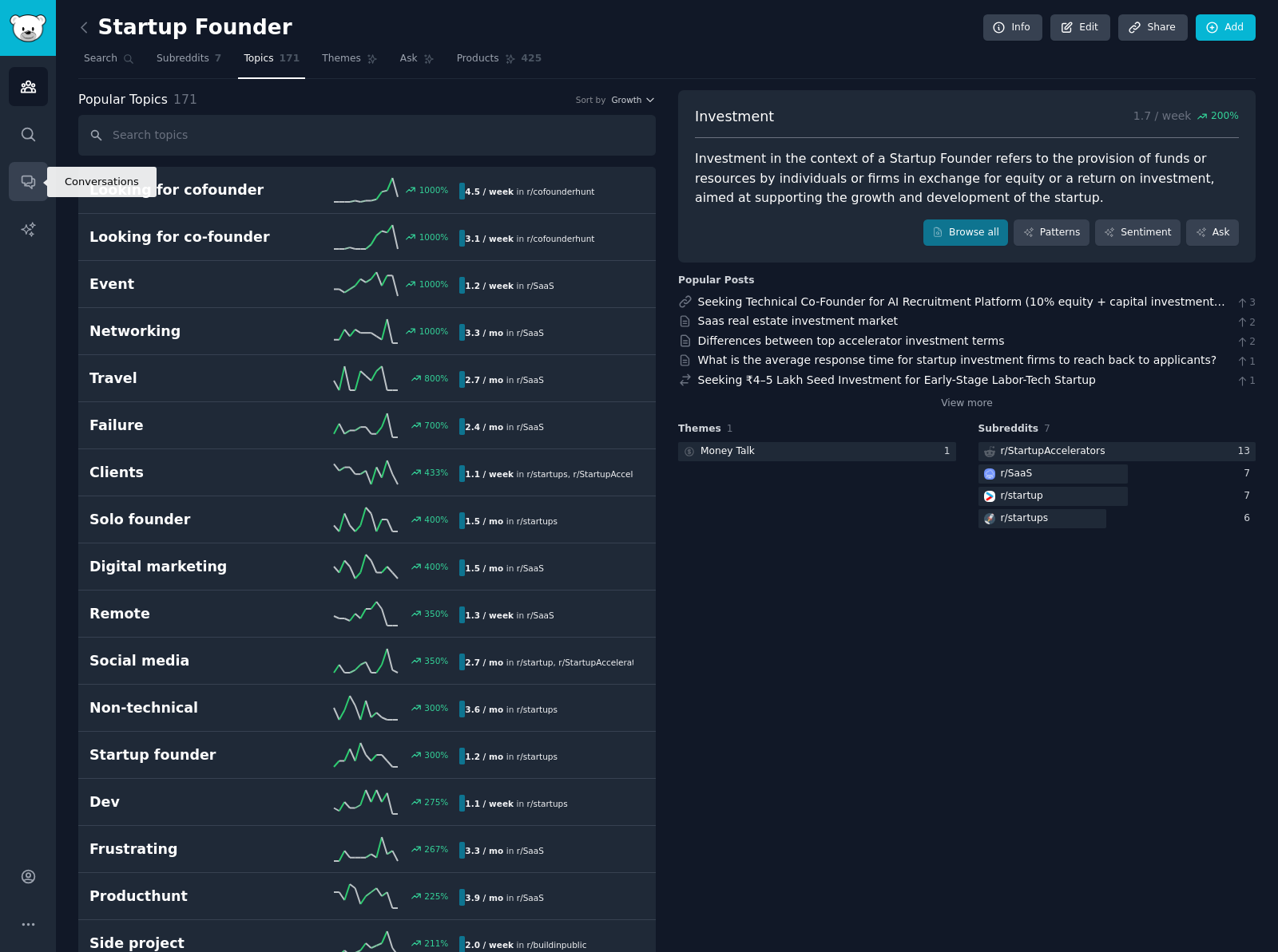
click at [24, 174] on icon "Sidebar" at bounding box center [28, 182] width 17 height 17
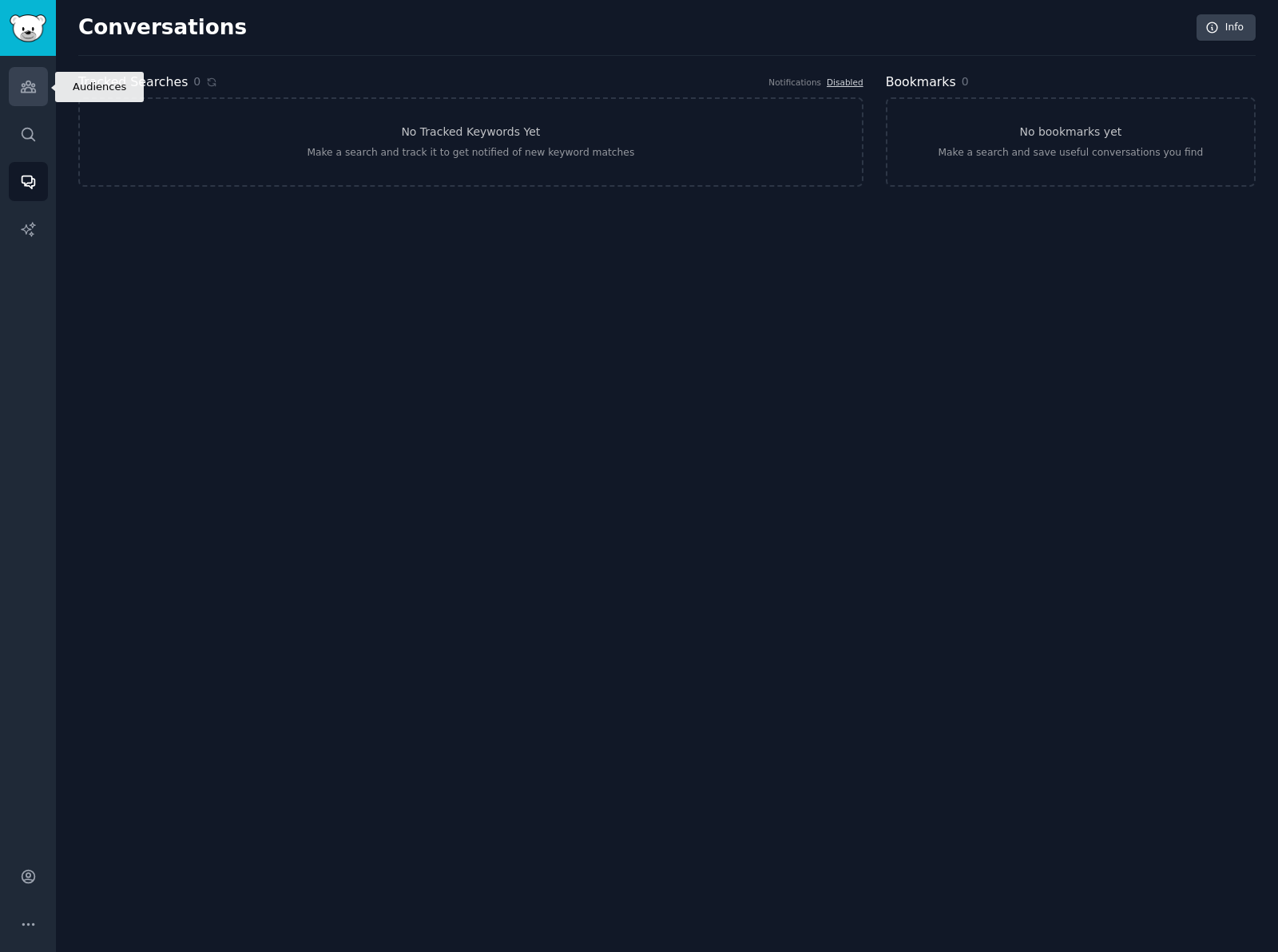
click at [32, 92] on icon "Sidebar" at bounding box center [27, 87] width 14 height 11
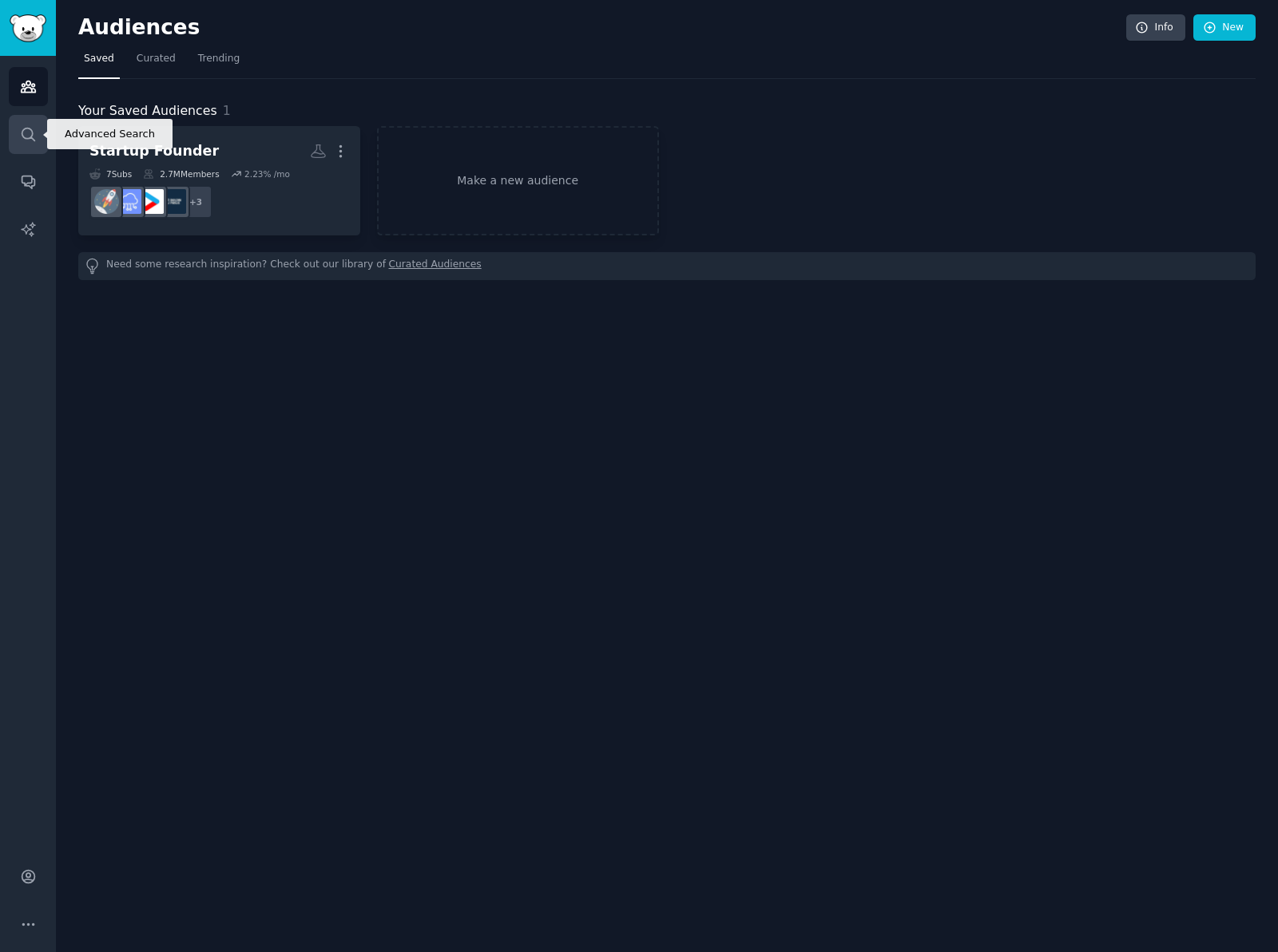
click at [29, 140] on icon "Sidebar" at bounding box center [28, 134] width 17 height 17
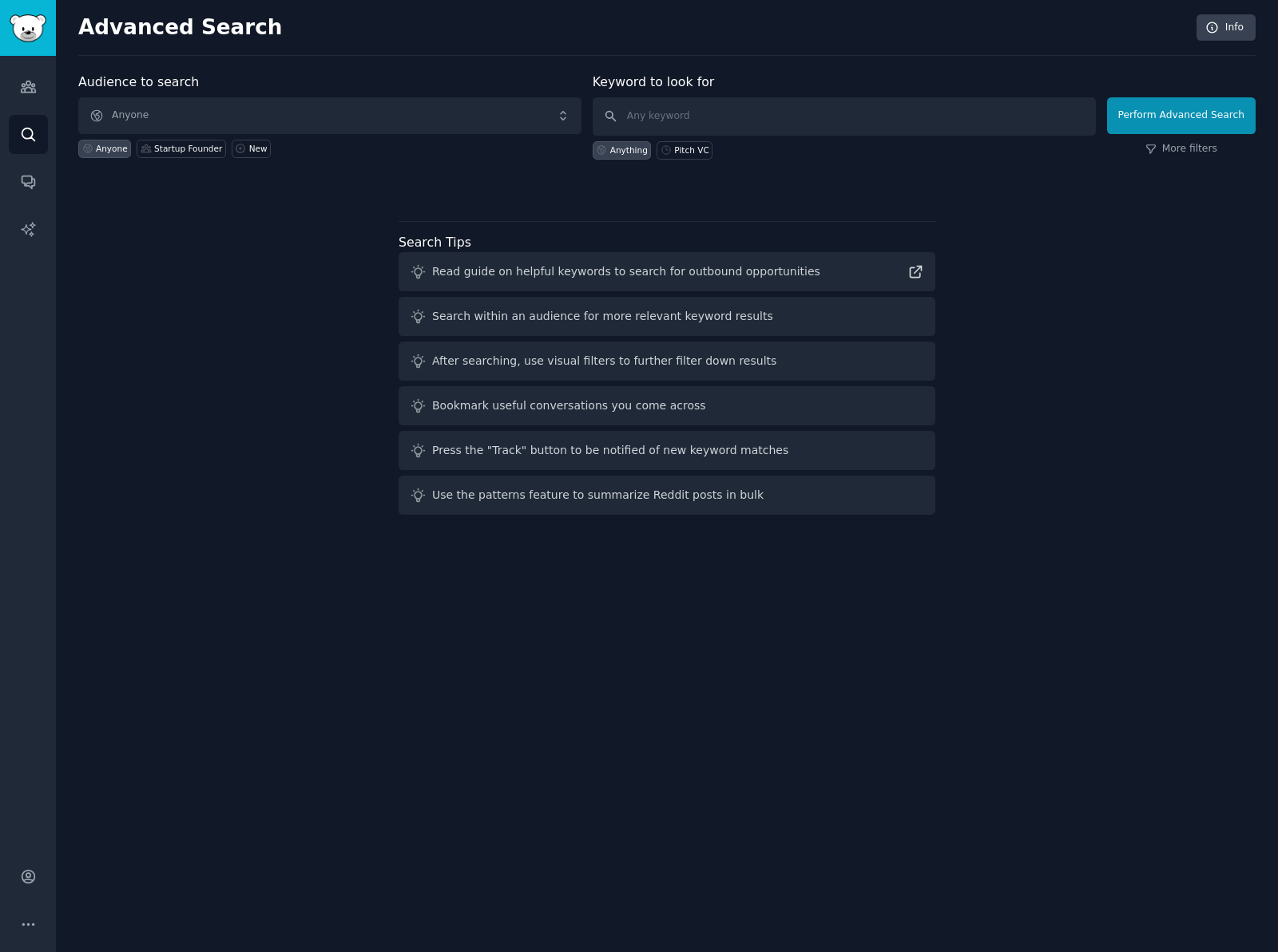
click at [264, 309] on div "Audience to search Anyone Anyone Startup Founder New Keyword to look for Anythi…" at bounding box center [666, 296] width 1178 height 448
click at [221, 286] on div "Audience to search Anyone Anyone Startup Founder New Keyword to look for Anythi…" at bounding box center [666, 296] width 1178 height 448
